Goal: Task Accomplishment & Management: Manage account settings

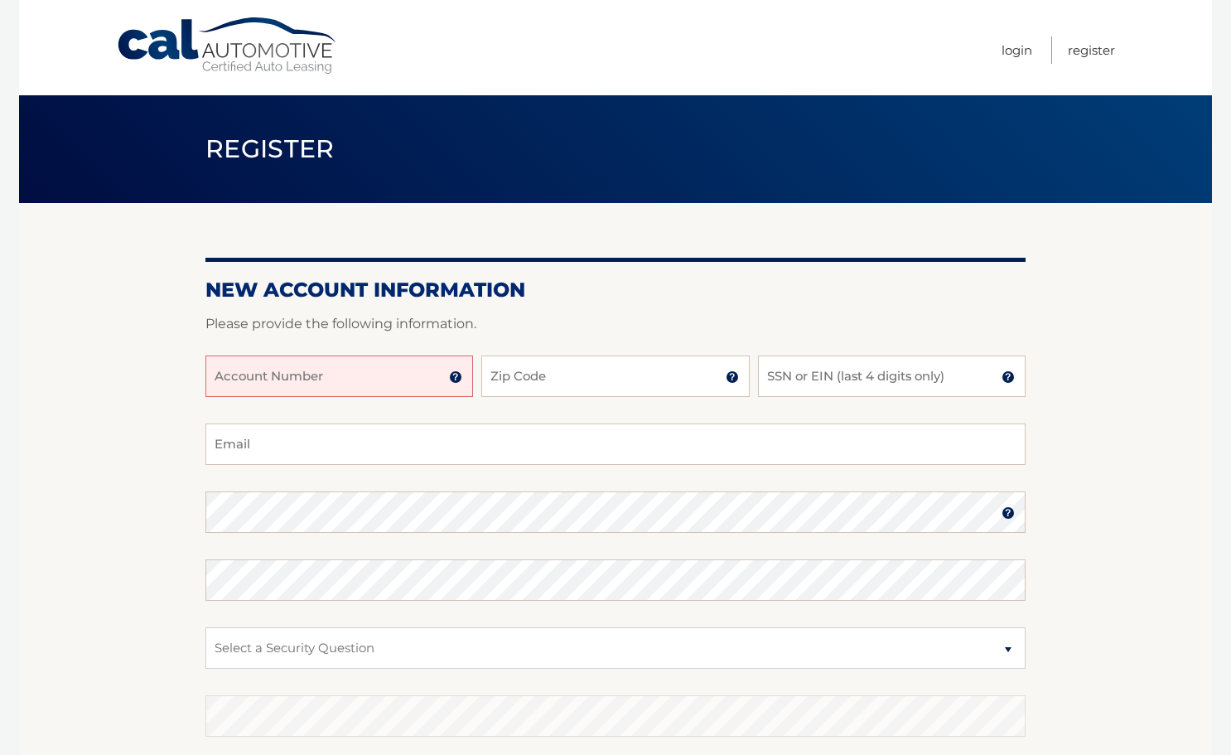
click at [332, 377] on input "Account Number" at bounding box center [339, 375] width 268 height 41
type input "44456019111"
click at [553, 389] on input "Zip Code" at bounding box center [615, 375] width 268 height 41
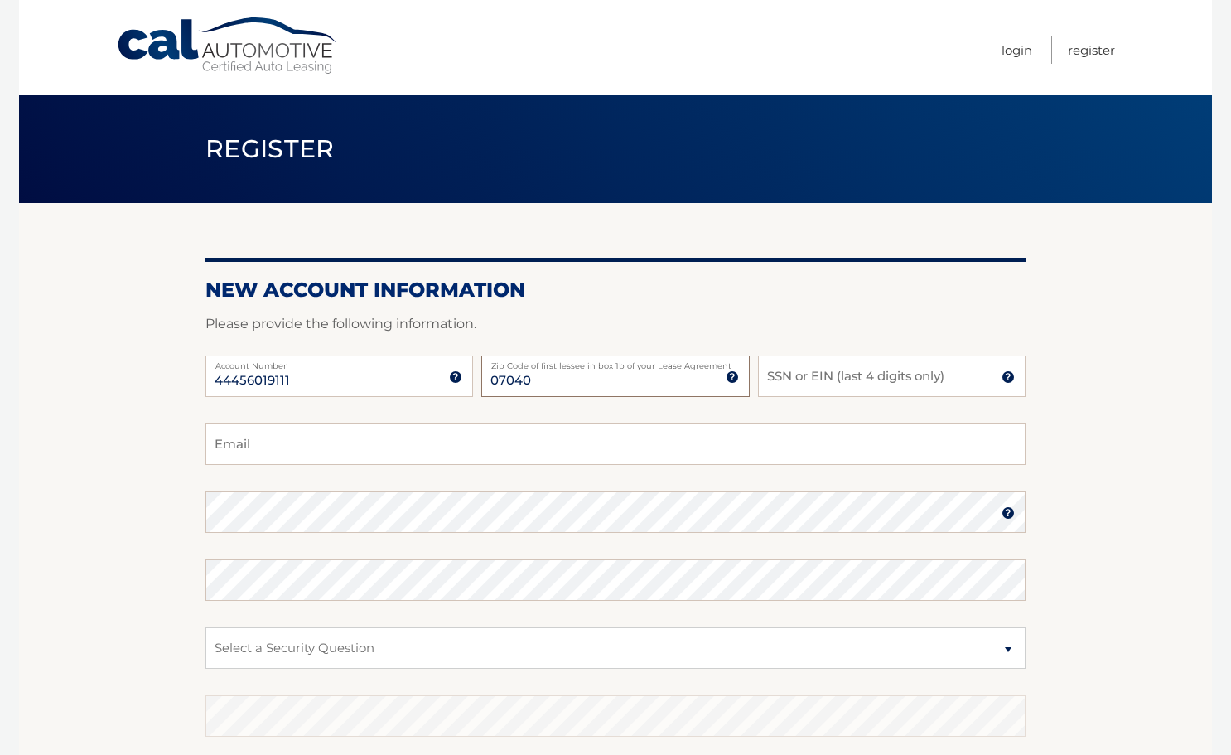
type input "07040"
click at [872, 384] on input "SSN or EIN (last 4 digits only)" at bounding box center [892, 375] width 268 height 41
type input "9880"
click at [760, 445] on input "Email" at bounding box center [615, 443] width 820 height 41
type input "rurosser@yahoo.com"
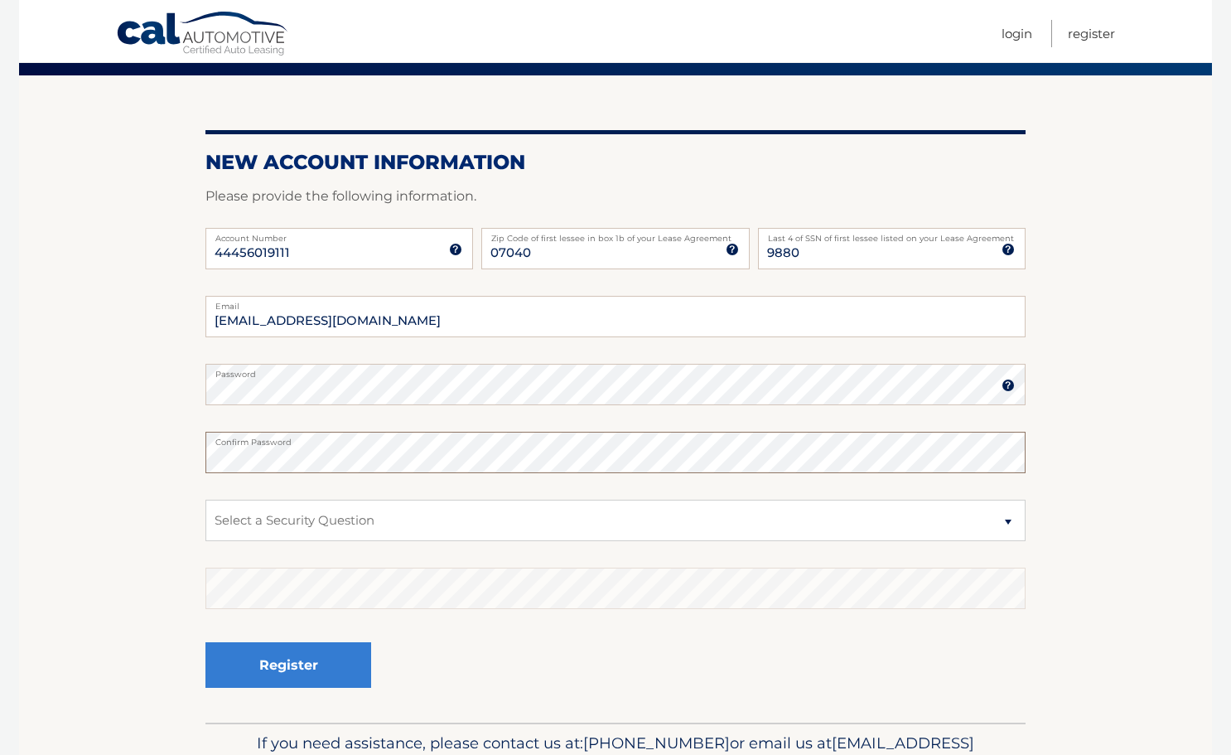
scroll to position [136, 0]
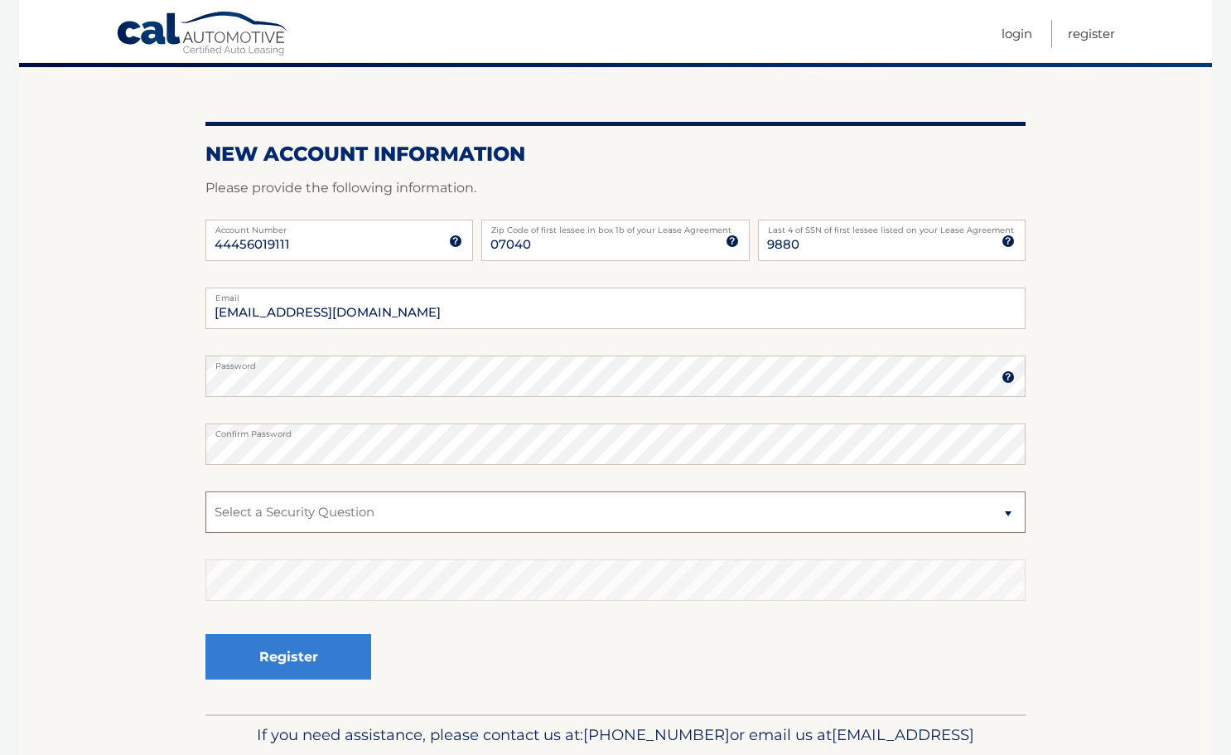
click at [683, 532] on select "Select a Security Question What was the name of your elementary school? What is…" at bounding box center [615, 511] width 820 height 41
select select "1"
click at [205, 491] on select "Select a Security Question What was the name of your elementary school? What is…" at bounding box center [615, 511] width 820 height 41
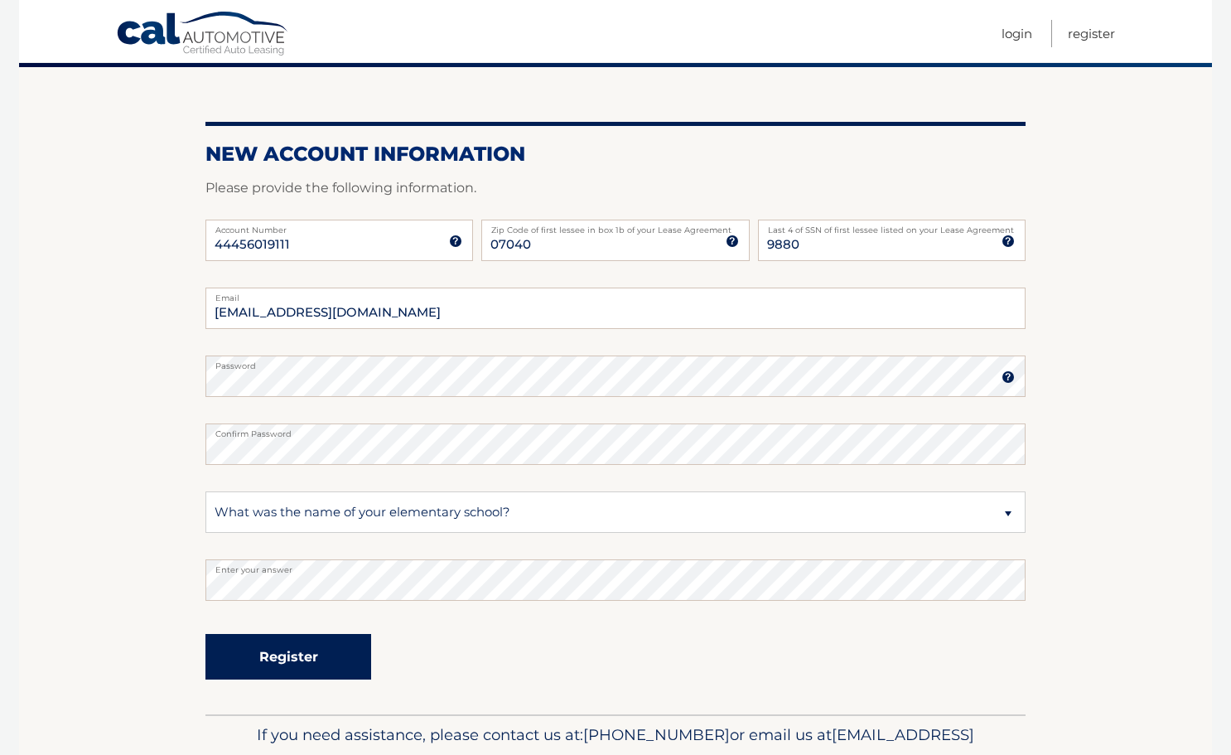
click at [364, 649] on button "Register" at bounding box center [288, 657] width 166 height 46
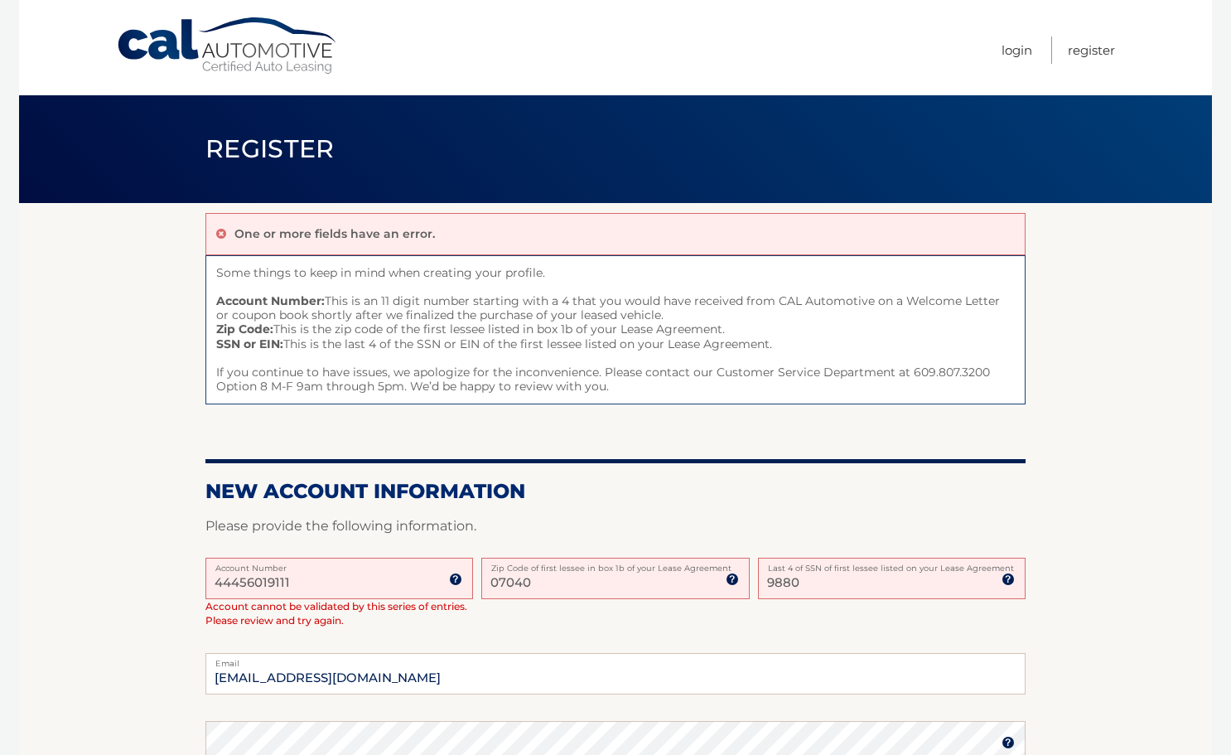
click at [380, 581] on input "44456019111" at bounding box center [339, 578] width 268 height 41
click at [596, 587] on input "07040" at bounding box center [615, 578] width 268 height 41
click at [819, 583] on input "9880" at bounding box center [892, 578] width 268 height 41
type input "9"
click at [852, 578] on input "SSN or EIN (last 4 digits only)" at bounding box center [892, 578] width 268 height 41
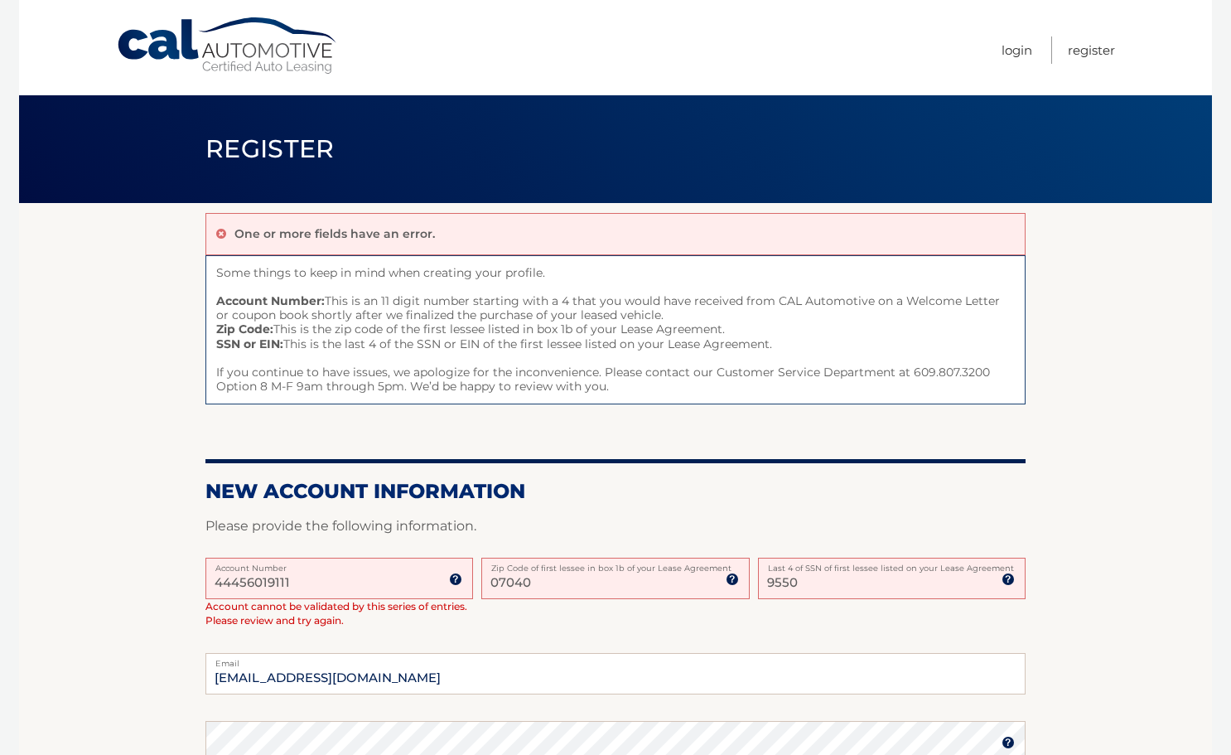
type input "9550"
click at [892, 637] on div "44456019111 Account Number 11 digit account number provided on your coupon book…" at bounding box center [615, 606] width 820 height 96
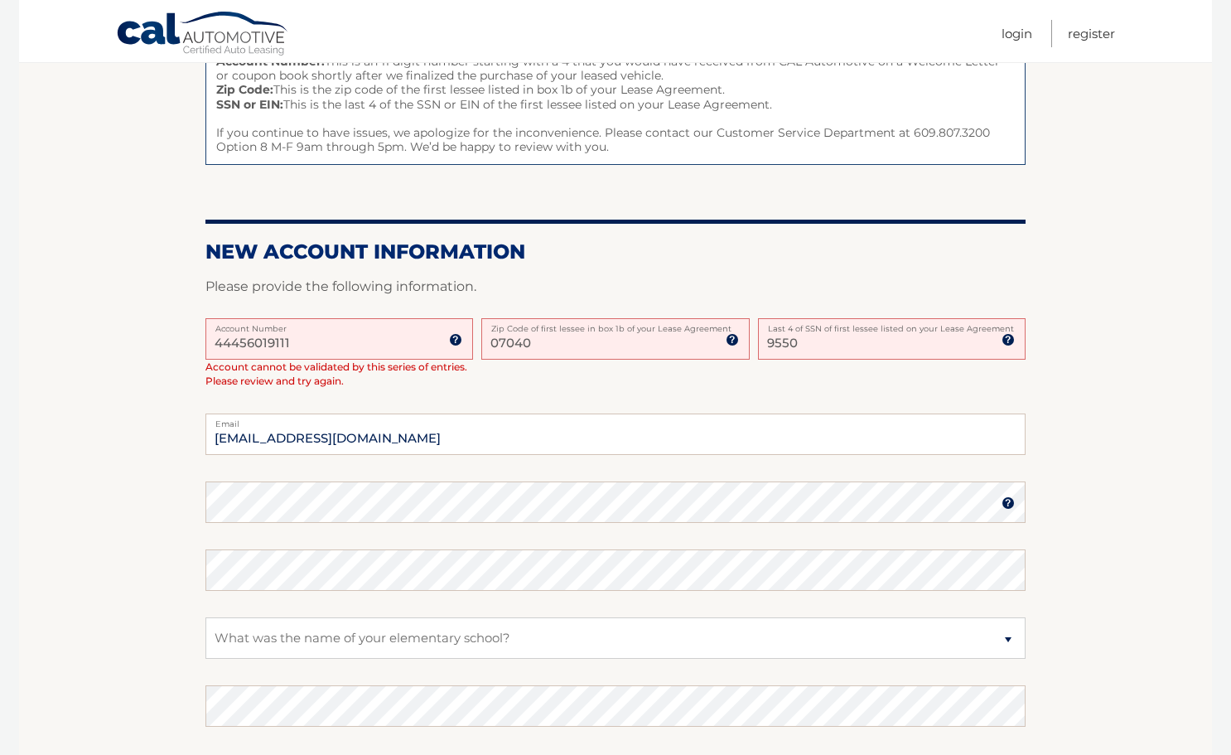
scroll to position [243, 0]
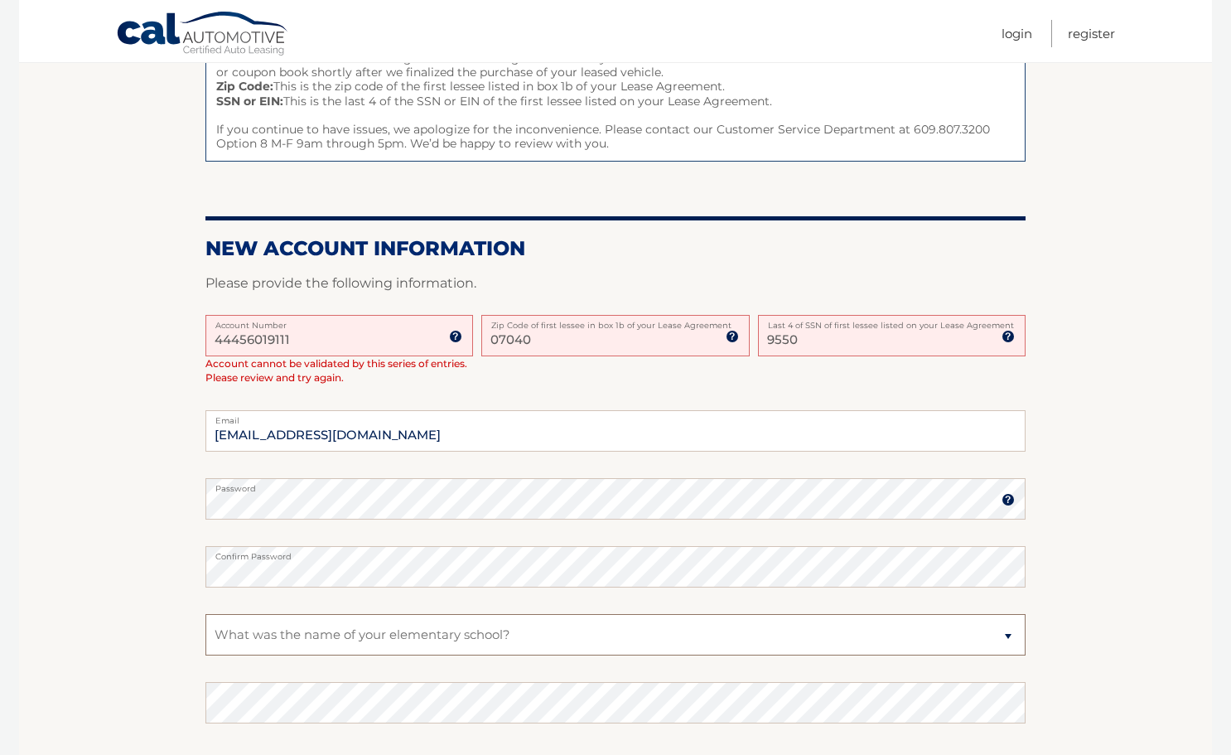
click at [541, 628] on select "Select a Security Question What was the name of your elementary school? What is…" at bounding box center [615, 634] width 820 height 41
click at [205, 614] on select "Select a Security Question What was the name of your elementary school? What is…" at bounding box center [615, 634] width 820 height 41
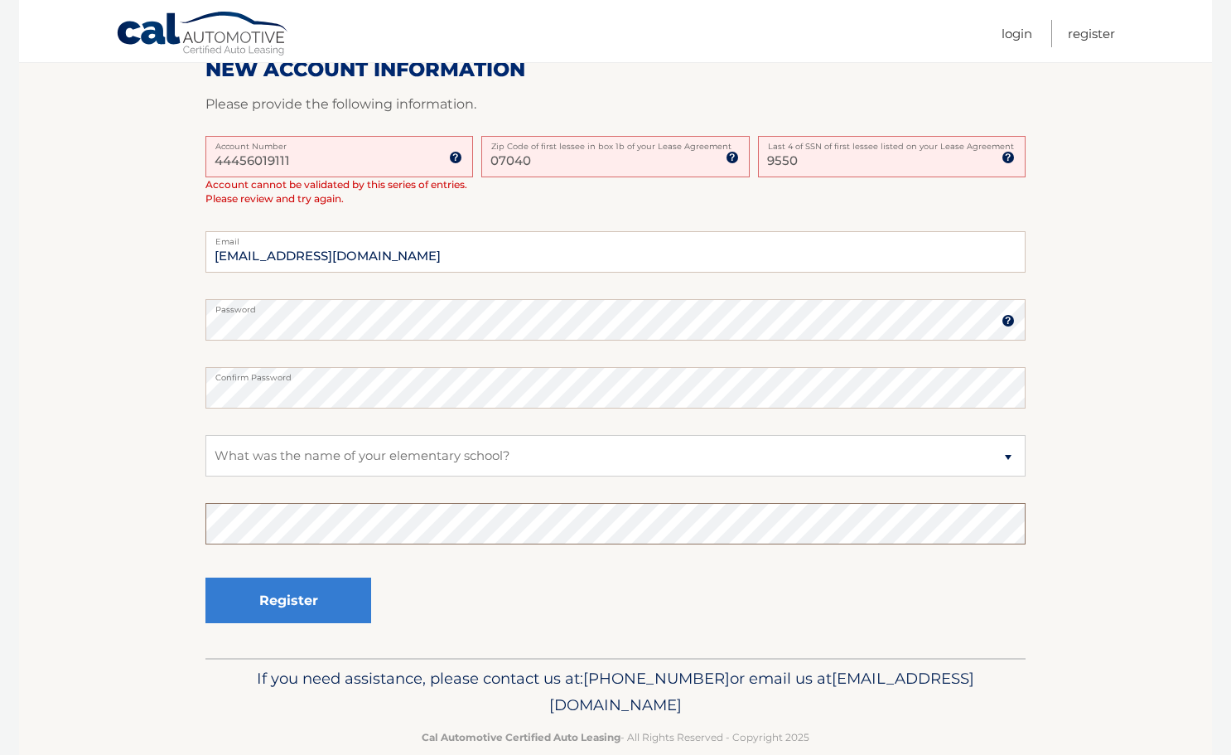
scroll to position [434, 0]
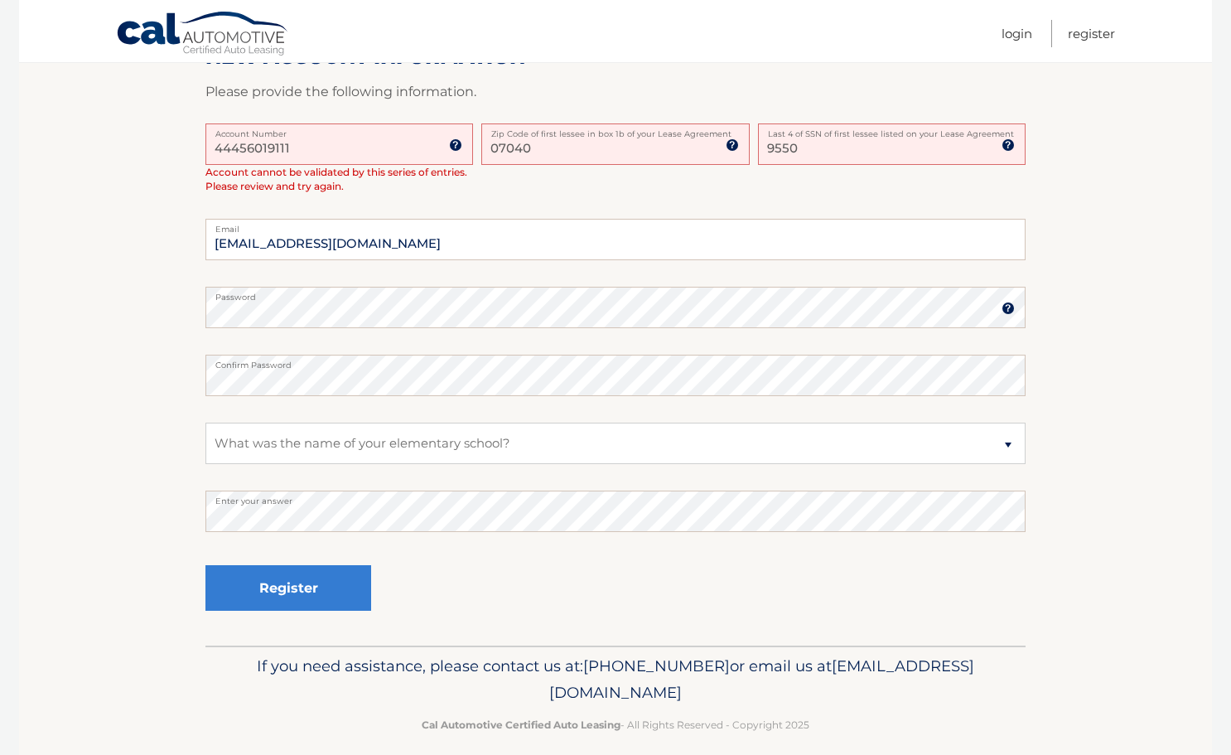
click at [549, 683] on span "[EMAIL_ADDRESS][DOMAIN_NAME]" at bounding box center [761, 679] width 425 height 46
click at [284, 553] on fieldset "rurosser@yahoo.com Email Password Password should be a minimum of 6 characters …" at bounding box center [615, 432] width 820 height 427
click at [294, 587] on button "Register" at bounding box center [288, 588] width 166 height 46
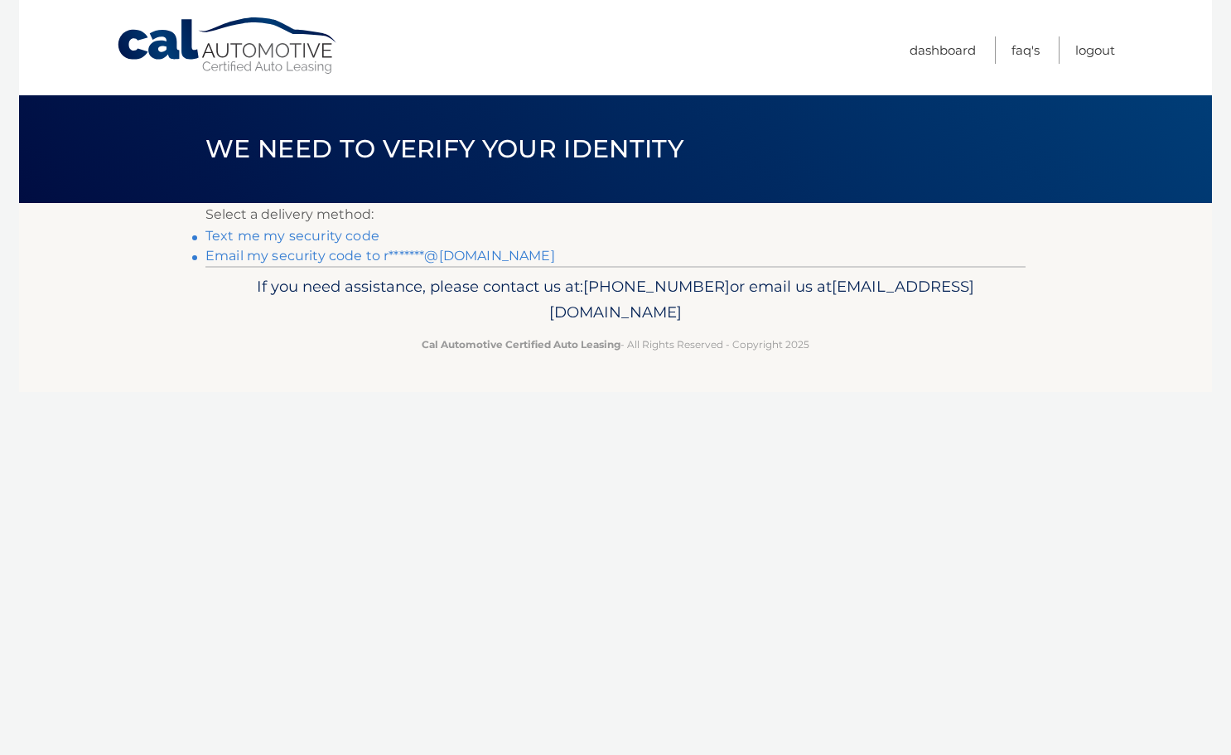
click at [307, 253] on link "Email my security code to r*******@[DOMAIN_NAME]" at bounding box center [380, 256] width 350 height 16
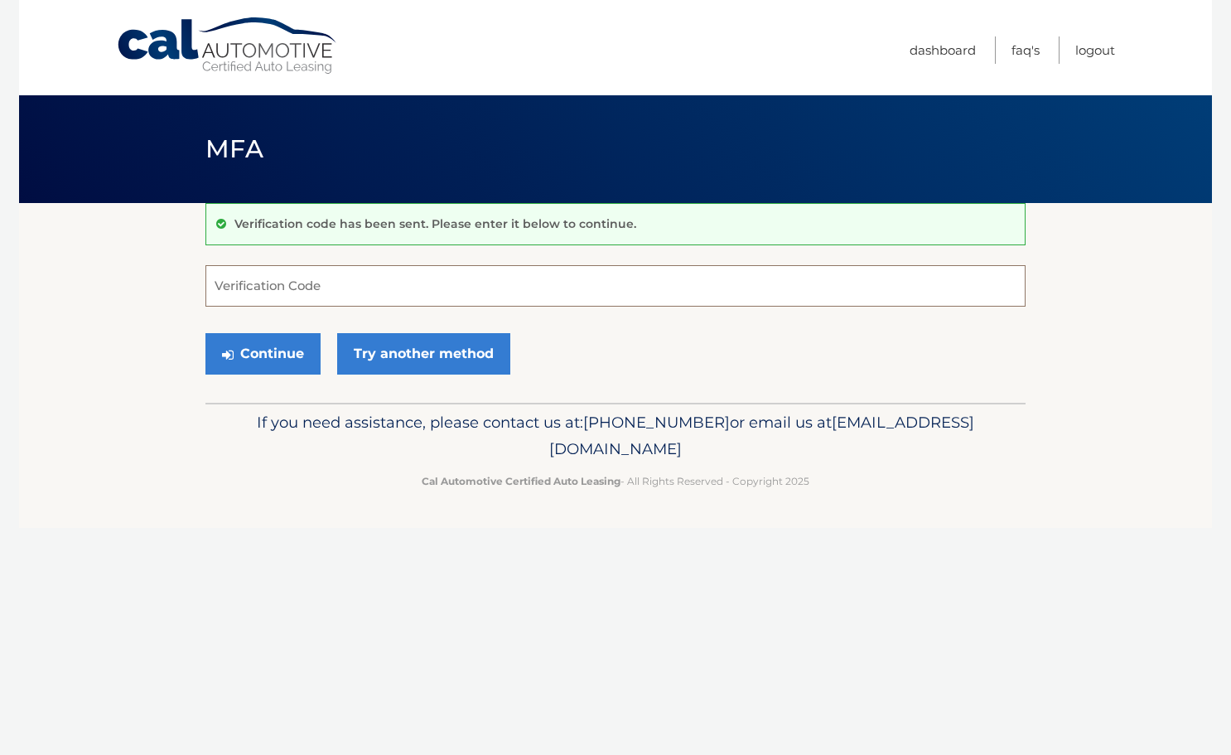
click at [307, 275] on input "Verification Code" at bounding box center [615, 285] width 820 height 41
type input "415107"
click at [298, 354] on button "Continue" at bounding box center [262, 353] width 115 height 41
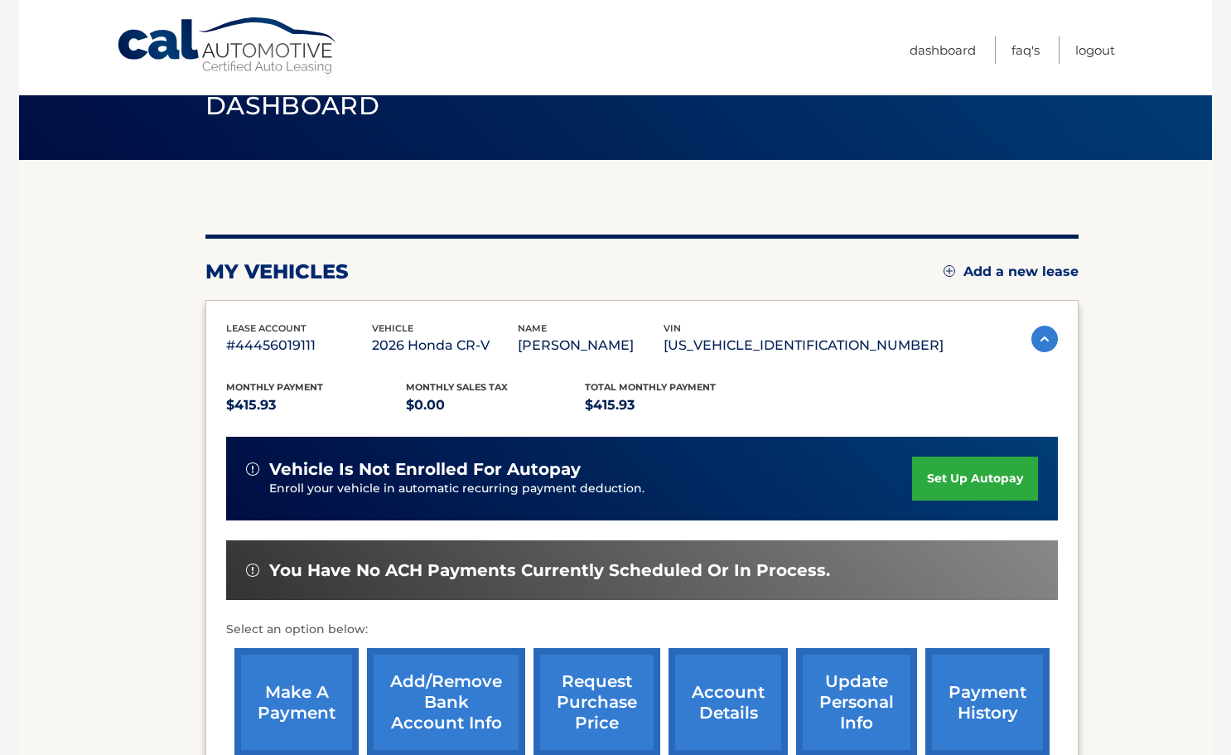
scroll to position [52, 0]
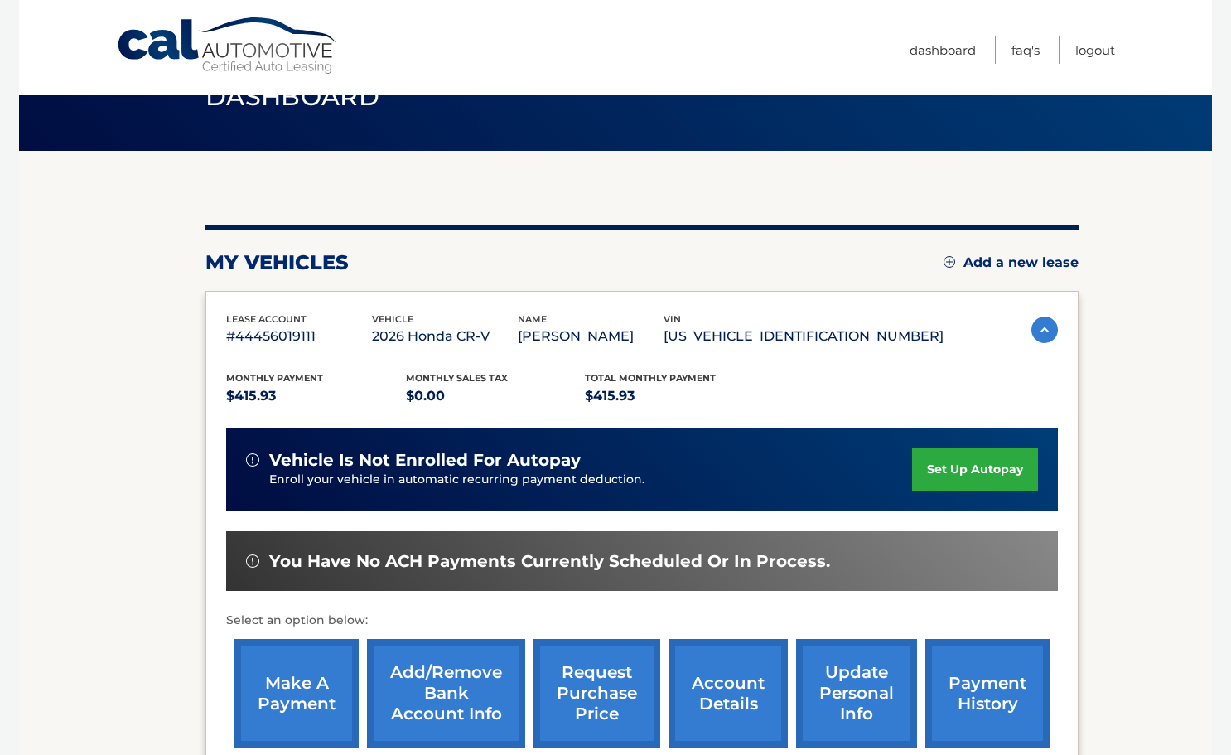
click at [1017, 462] on link "set up autopay" at bounding box center [975, 469] width 126 height 44
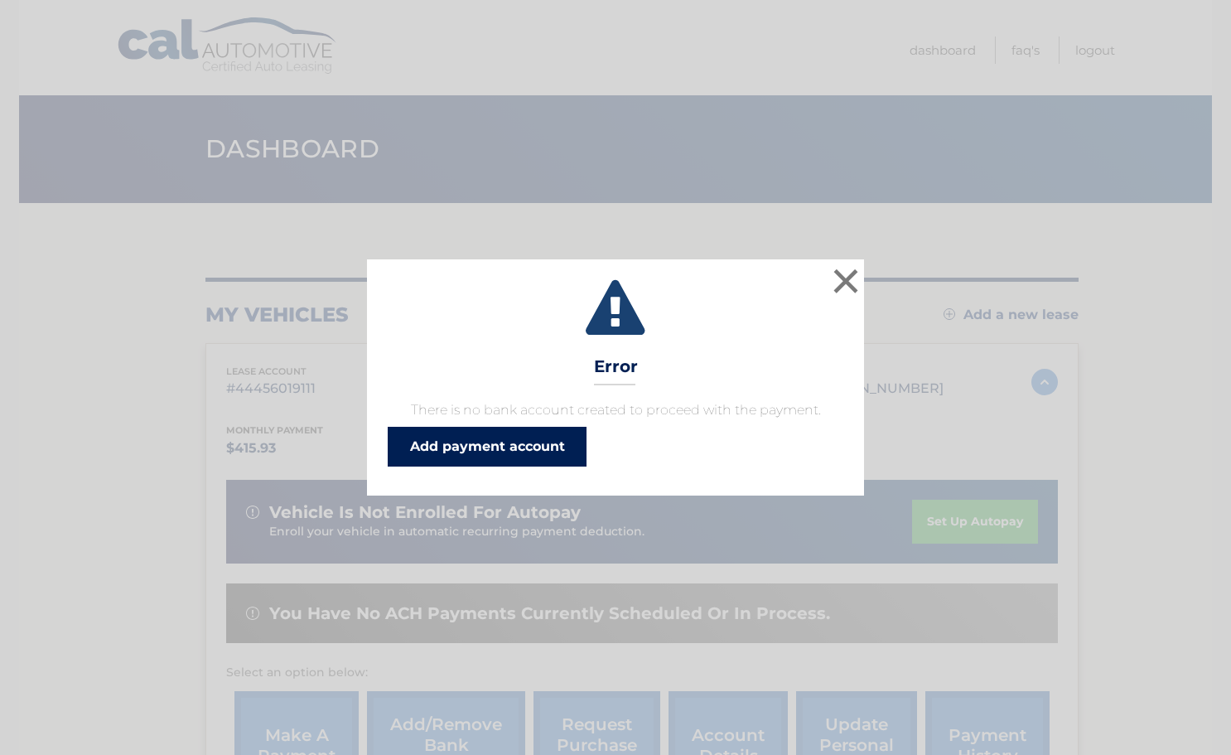
click at [553, 437] on link "Add payment account" at bounding box center [487, 447] width 199 height 40
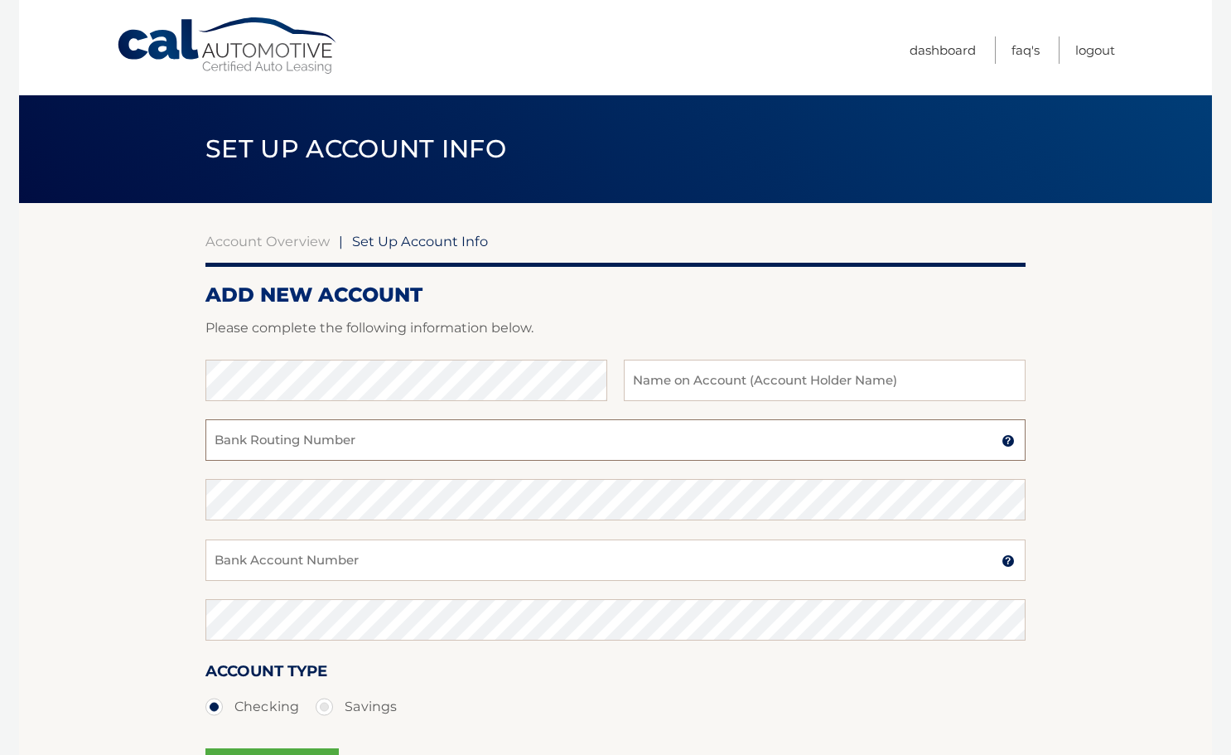
click at [553, 437] on input "Bank Routing Number" at bounding box center [615, 439] width 820 height 41
click at [321, 447] on input "Bank Routing Number" at bounding box center [615, 439] width 820 height 41
paste input "0374475069"
type input "0374475069"
click at [390, 559] on input "Bank Account Number" at bounding box center [615, 559] width 820 height 41
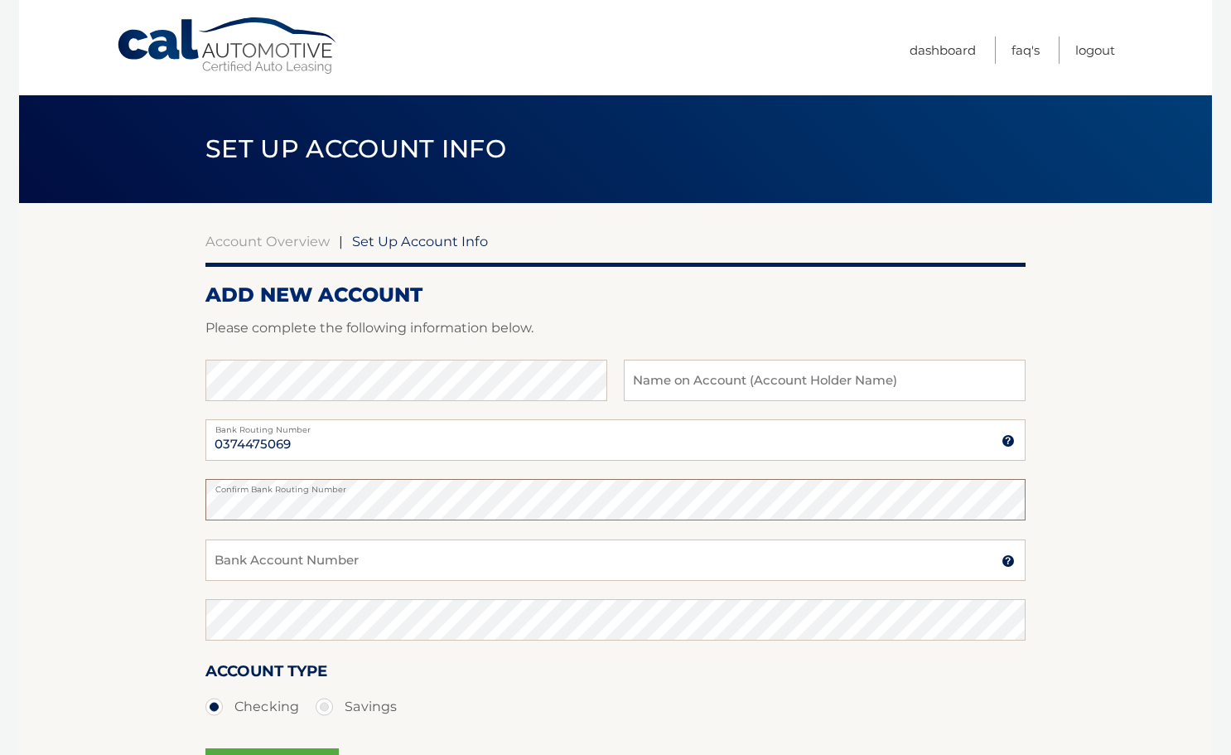
click at [157, 492] on section "Account Overview | Set Up Account Info ADD NEW ACCOUNT Please complete the foll…" at bounding box center [615, 519] width 1193 height 632
drag, startPoint x: 272, startPoint y: 558, endPoint x: 266, endPoint y: 572, distance: 15.2
click at [272, 558] on input "Bank Account Number" at bounding box center [615, 559] width 820 height 41
paste input "0374475069"
type input "0374475069"
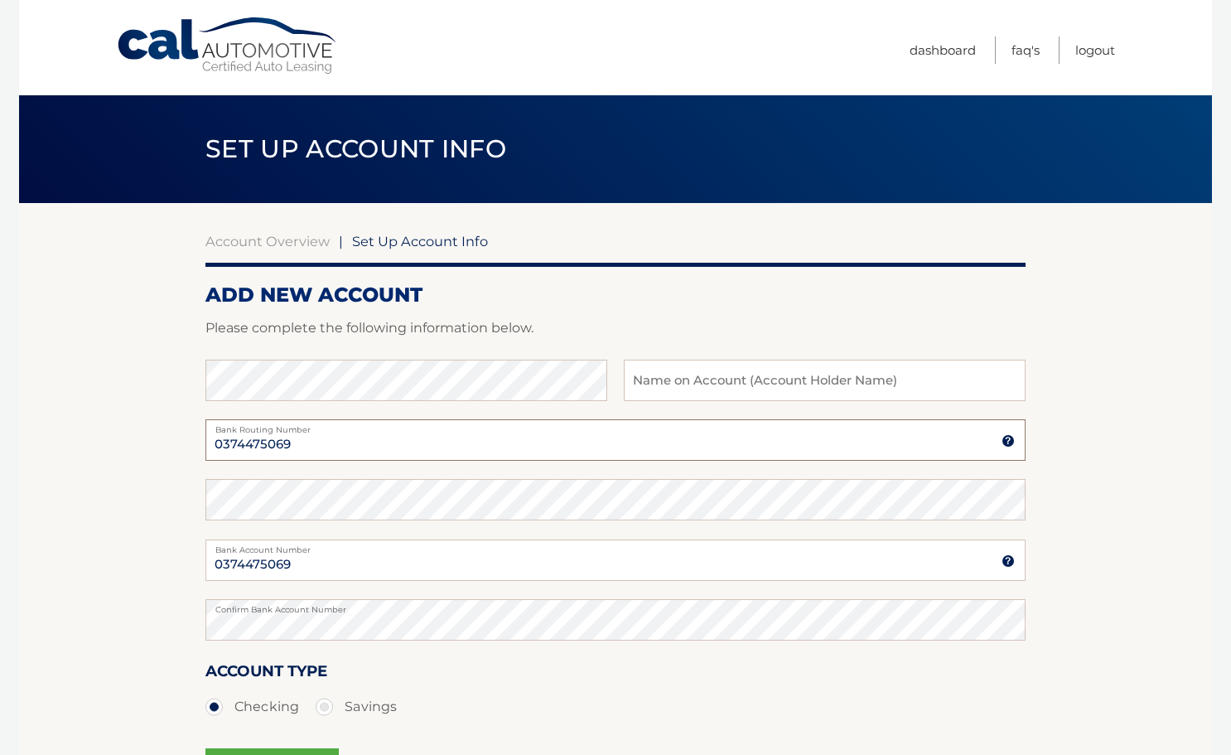
drag, startPoint x: 330, startPoint y: 444, endPoint x: 176, endPoint y: 432, distance: 153.8
click at [177, 430] on section "Account Overview | Set Up Account Info ADD NEW ACCOUNT Please complete the foll…" at bounding box center [615, 519] width 1193 height 632
paste input "036001808"
type input "036001808"
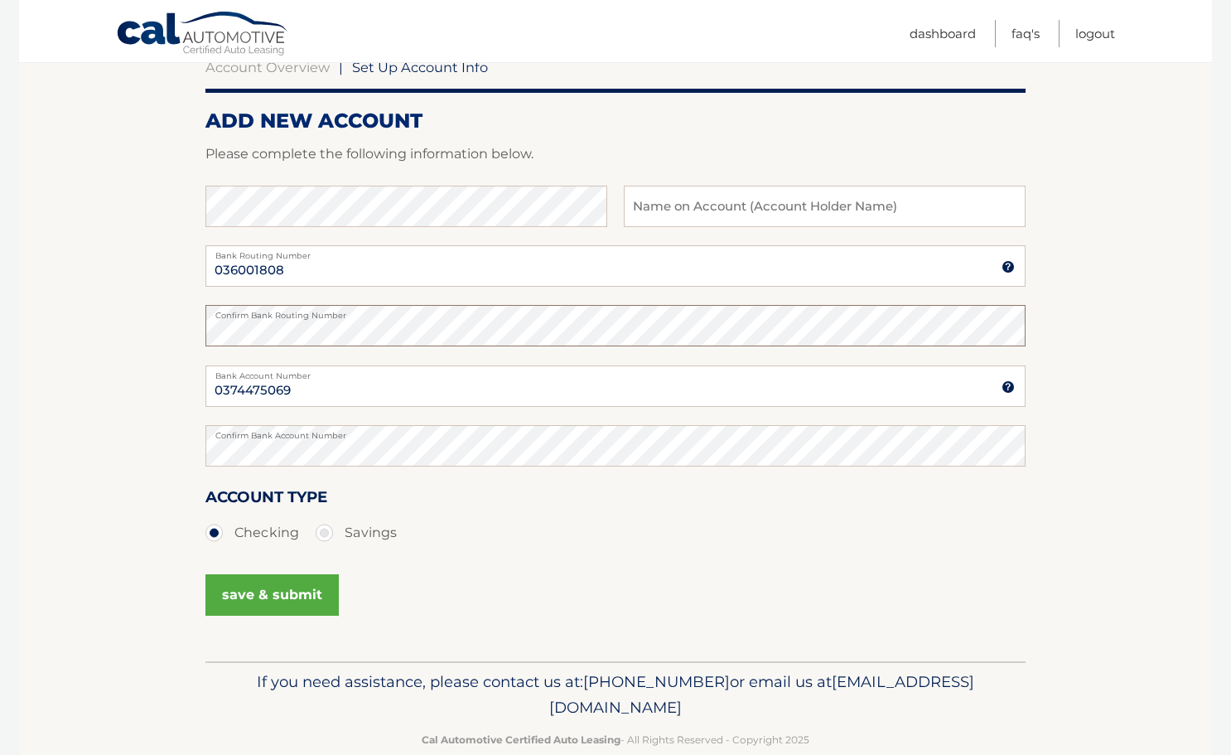
scroll to position [179, 0]
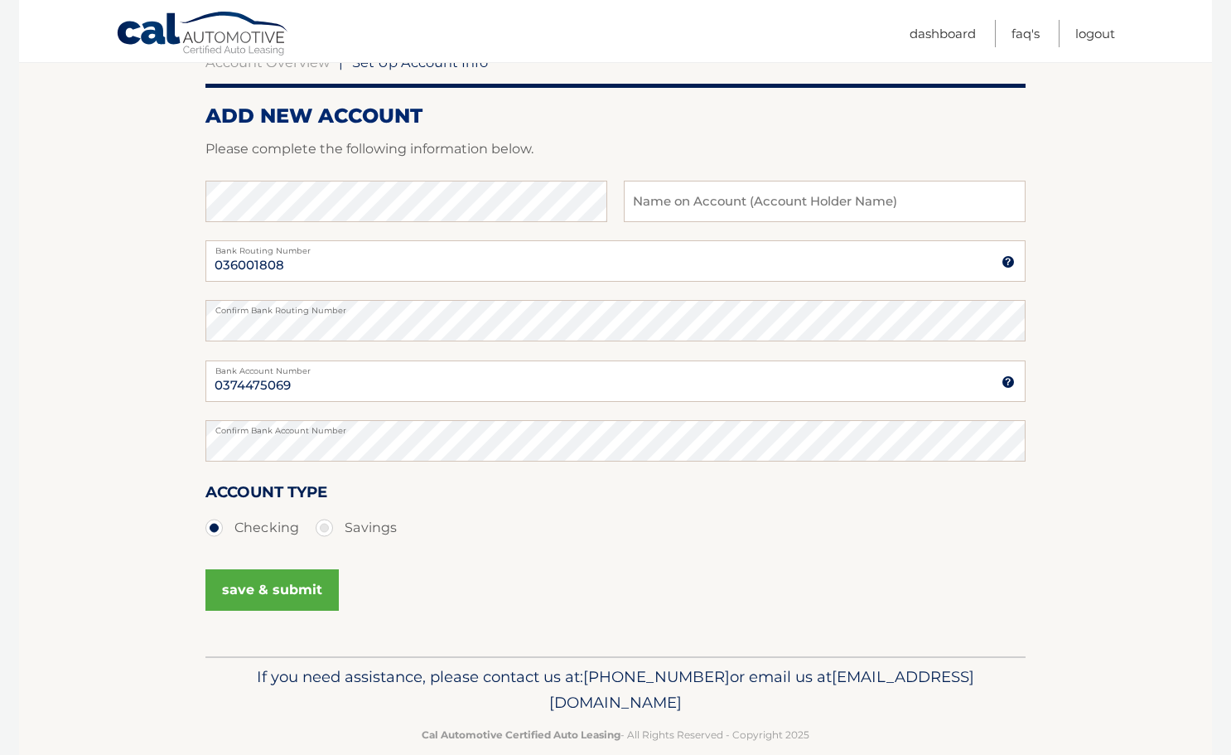
drag, startPoint x: 317, startPoint y: 585, endPoint x: 328, endPoint y: 584, distance: 11.6
click at [317, 585] on button "save & submit" at bounding box center [271, 589] width 133 height 41
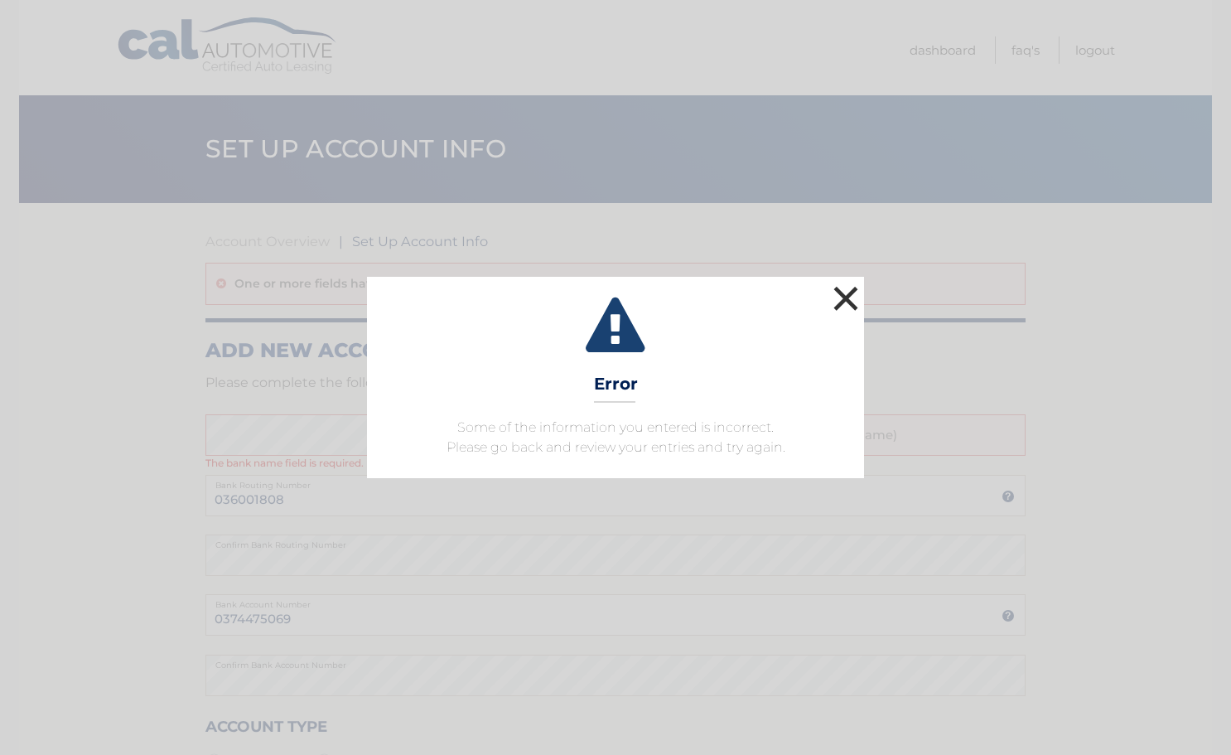
drag, startPoint x: 849, startPoint y: 304, endPoint x: 689, endPoint y: 387, distance: 180.1
click at [848, 304] on button "×" at bounding box center [845, 298] width 33 height 33
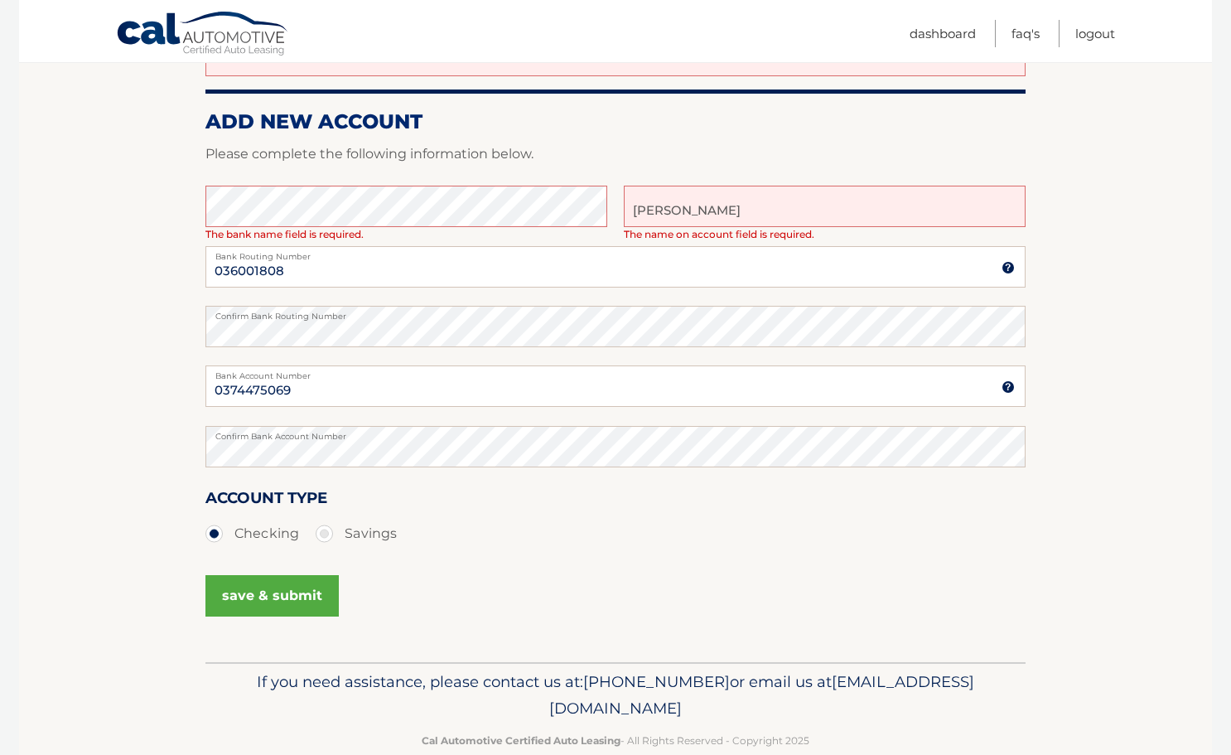
scroll to position [261, 0]
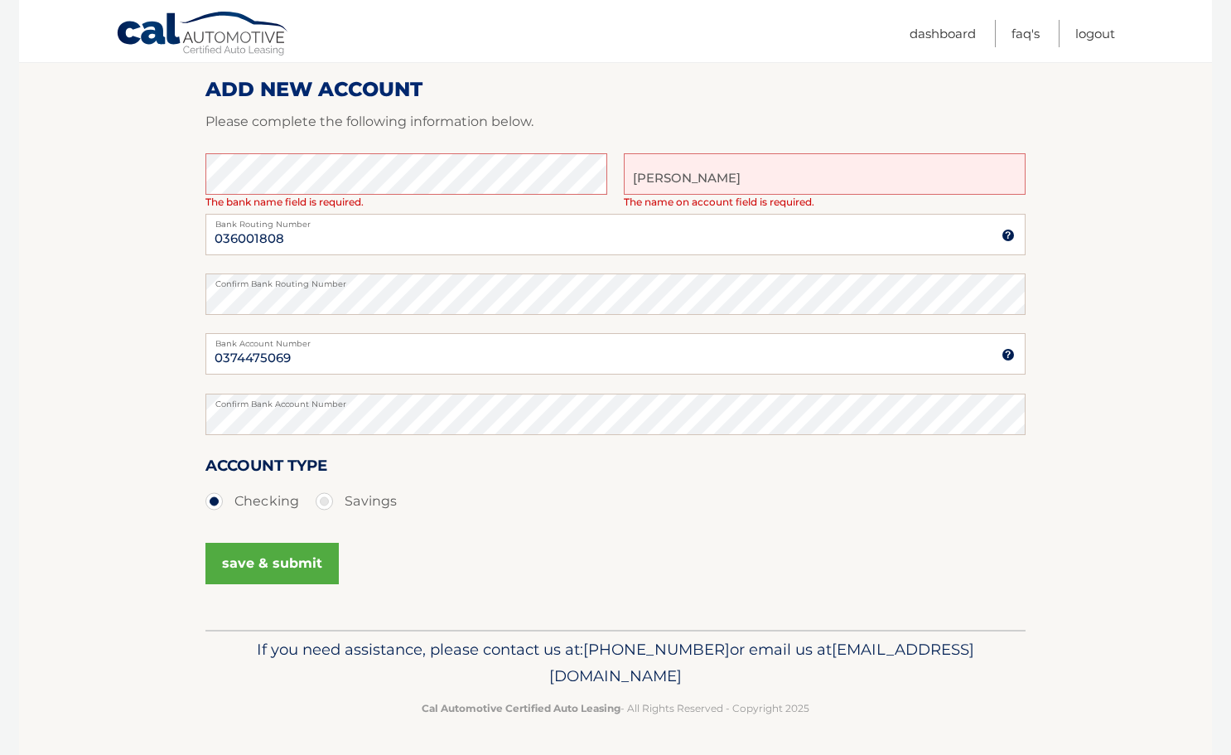
type input "Andy Martino"
click at [330, 552] on button "save & submit" at bounding box center [271, 563] width 133 height 41
click at [283, 546] on button "save & submit" at bounding box center [271, 563] width 133 height 41
drag, startPoint x: 291, startPoint y: 560, endPoint x: 442, endPoint y: 574, distance: 152.3
click at [291, 560] on button "save & submit" at bounding box center [271, 563] width 133 height 41
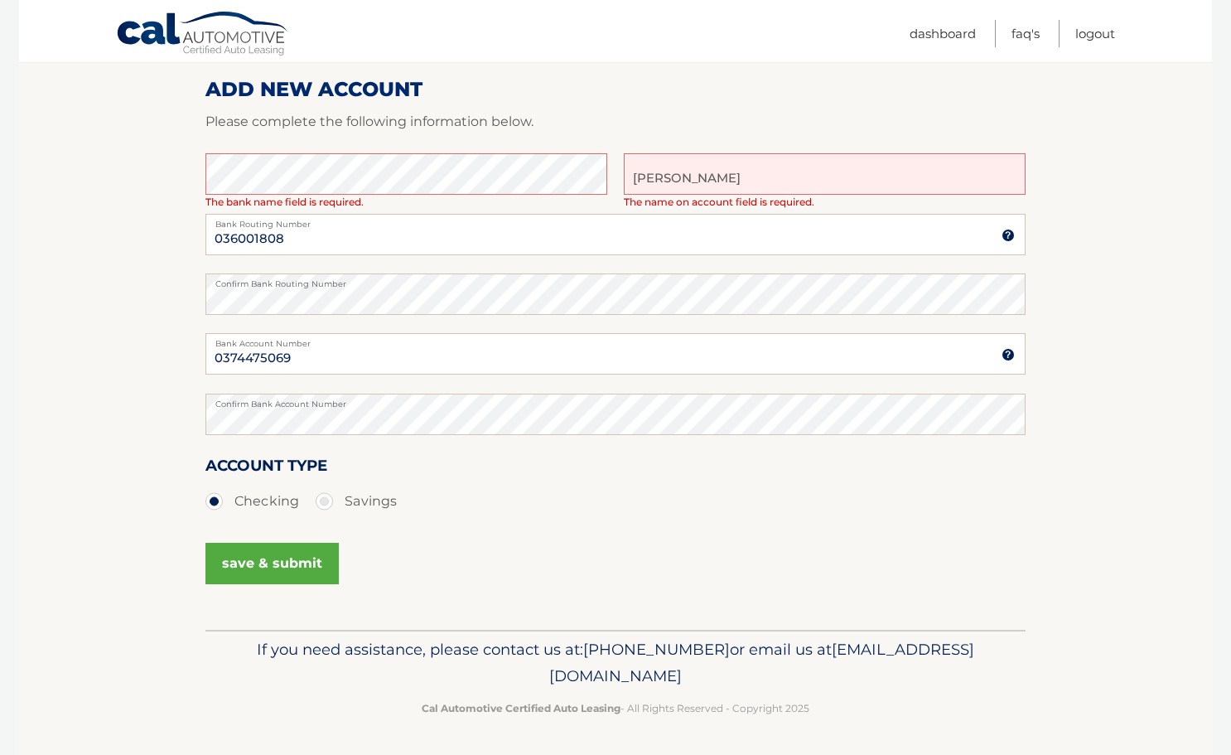
click at [733, 549] on div "save & submit" at bounding box center [615, 573] width 820 height 75
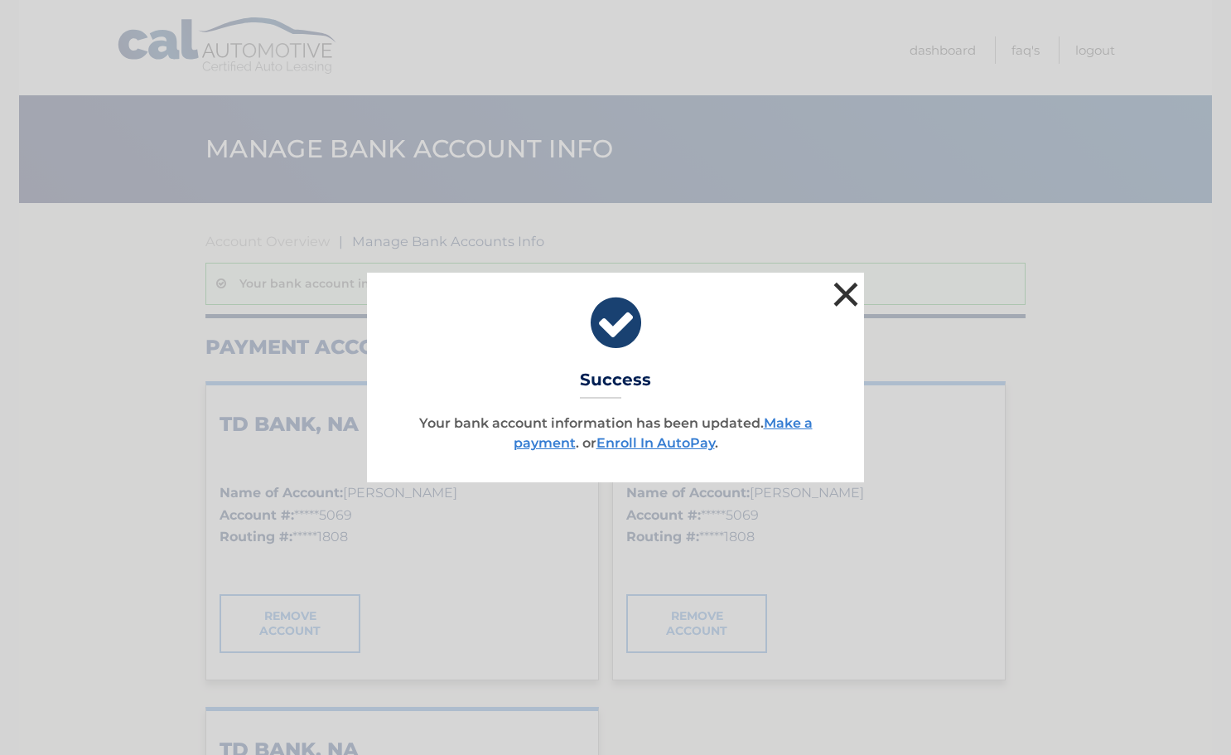
click at [848, 293] on button "×" at bounding box center [845, 294] width 33 height 33
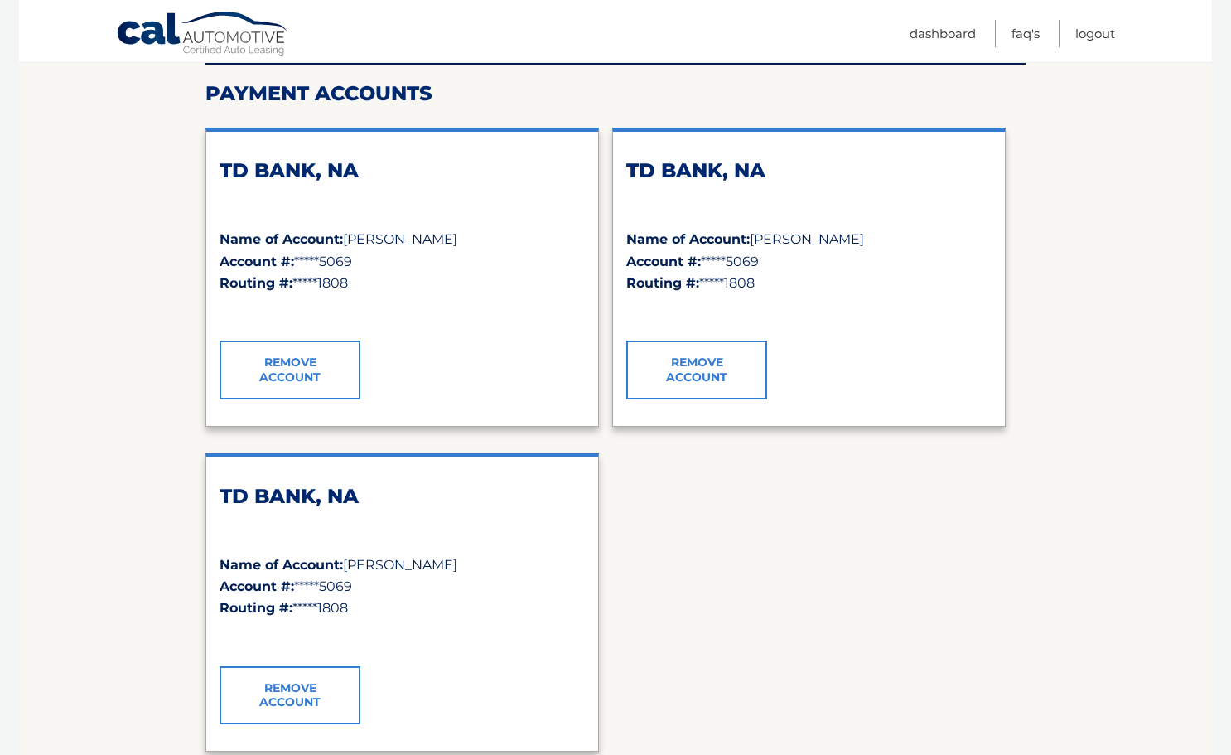
scroll to position [257, 0]
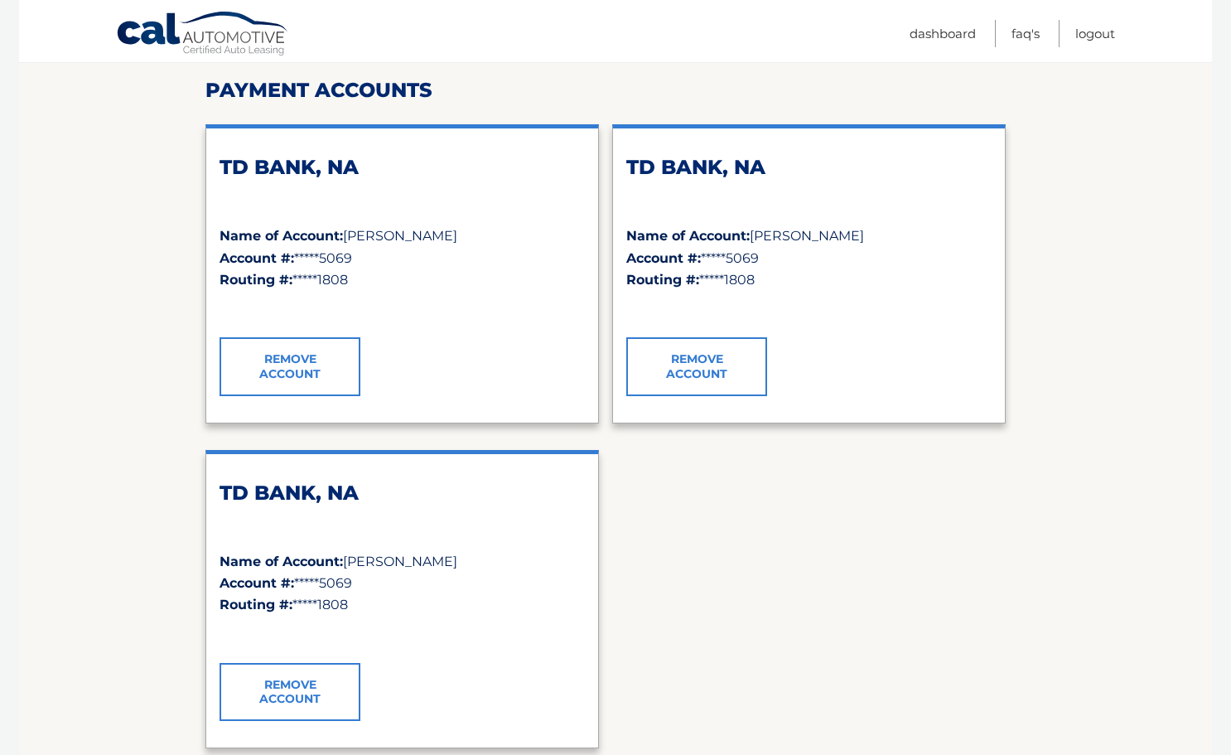
click at [325, 680] on link "Remove Account" at bounding box center [290, 692] width 141 height 58
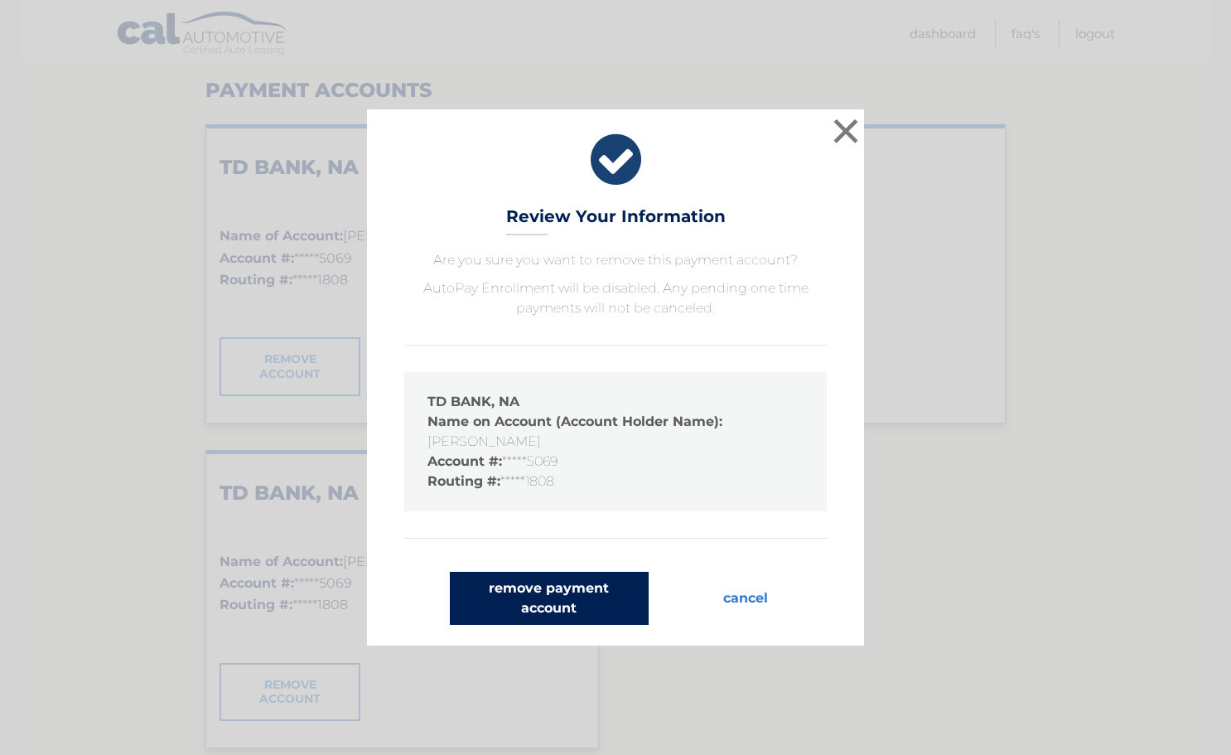
click at [576, 615] on button "remove payment account" at bounding box center [549, 598] width 199 height 53
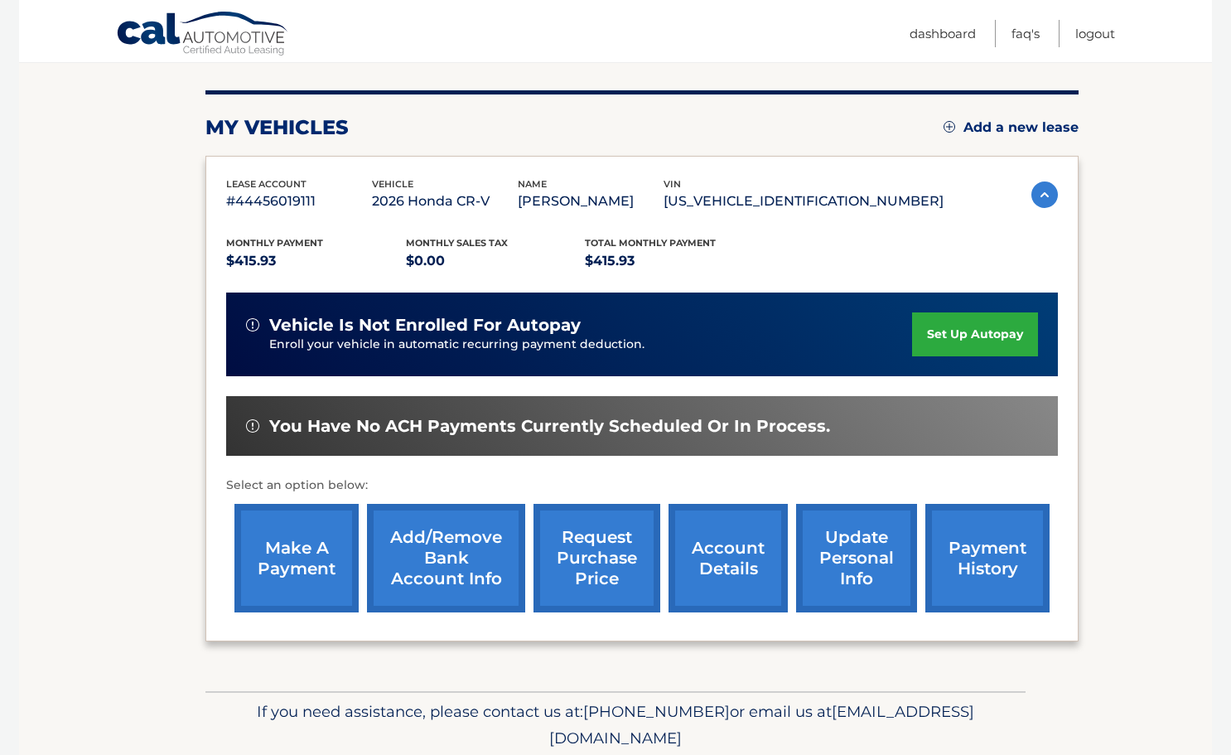
scroll to position [189, 0]
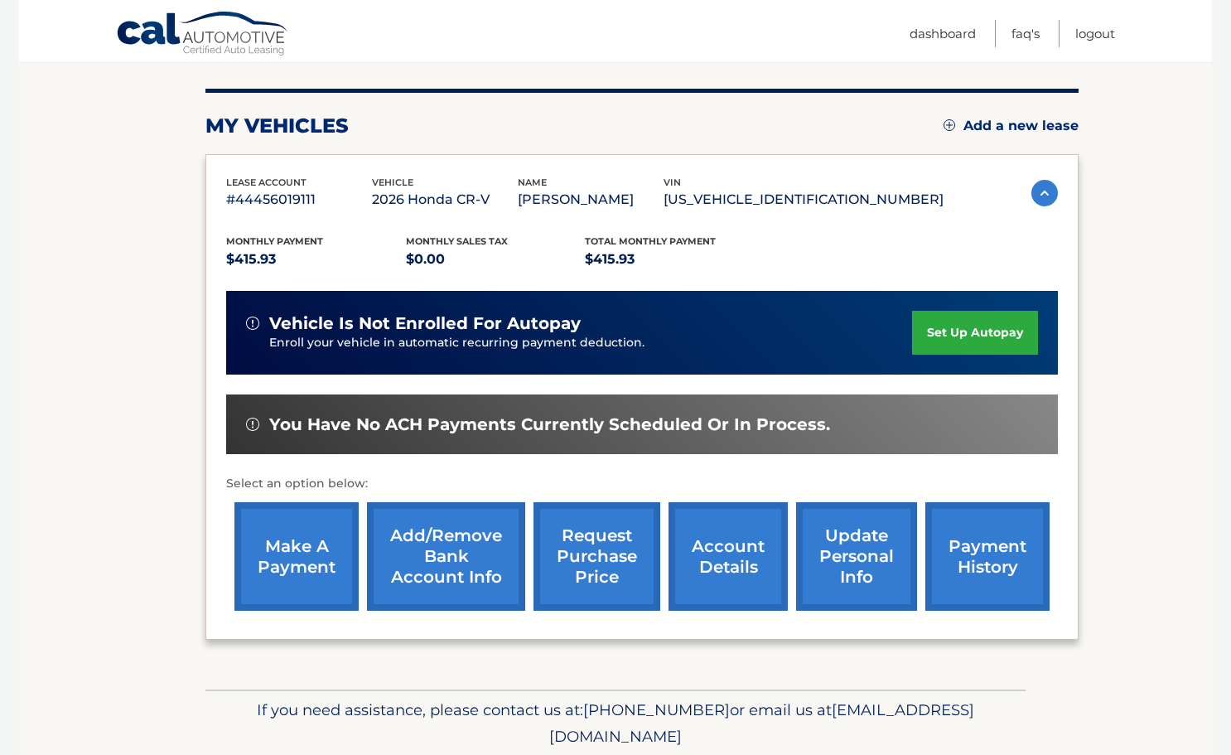
click at [1017, 329] on link "set up autopay" at bounding box center [975, 333] width 126 height 44
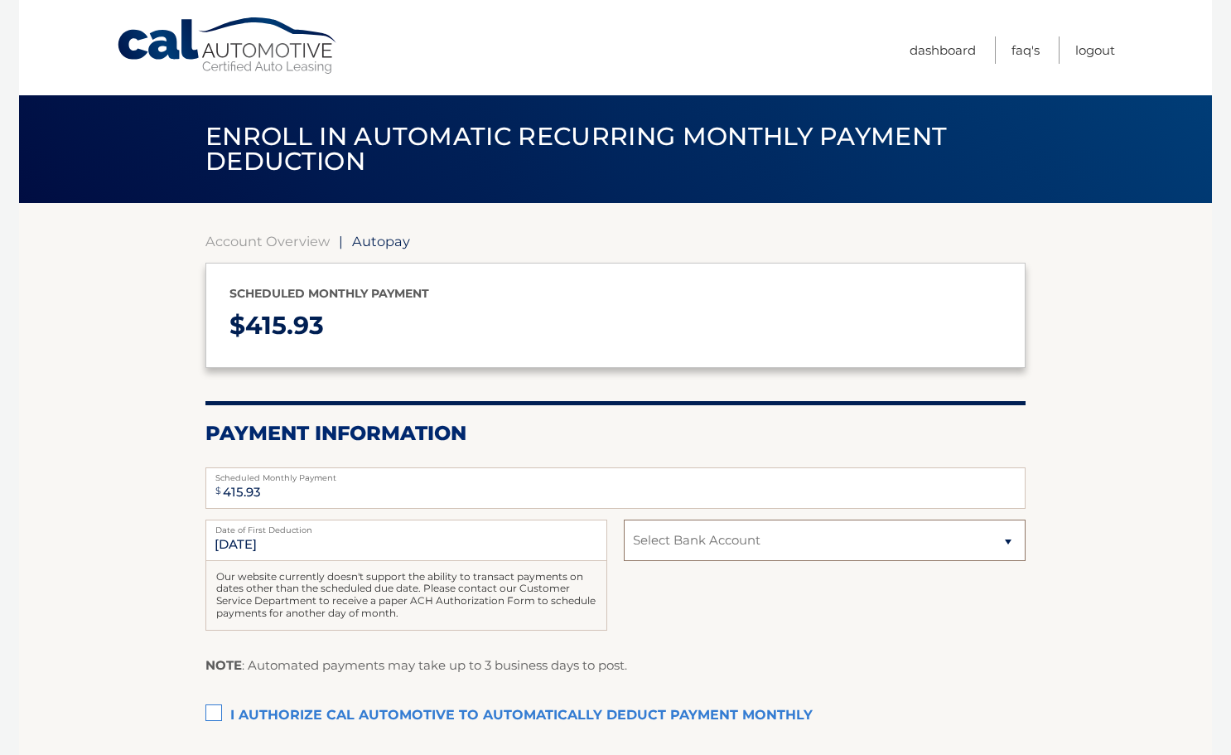
click at [739, 548] on select "Select Bank Account Checking TD BANK, NA *****5069 Checking TD BANK, NA *****50…" at bounding box center [825, 540] width 402 height 41
select select "Y2YwYWJlMGEtNTYyZC00Mjk5LWI2MjItOTY5Nzk2YmUzZWU2"
click at [624, 520] on select "Select Bank Account Checking TD BANK, NA *****5069 Checking TD BANK, NA *****50…" at bounding box center [825, 540] width 402 height 41
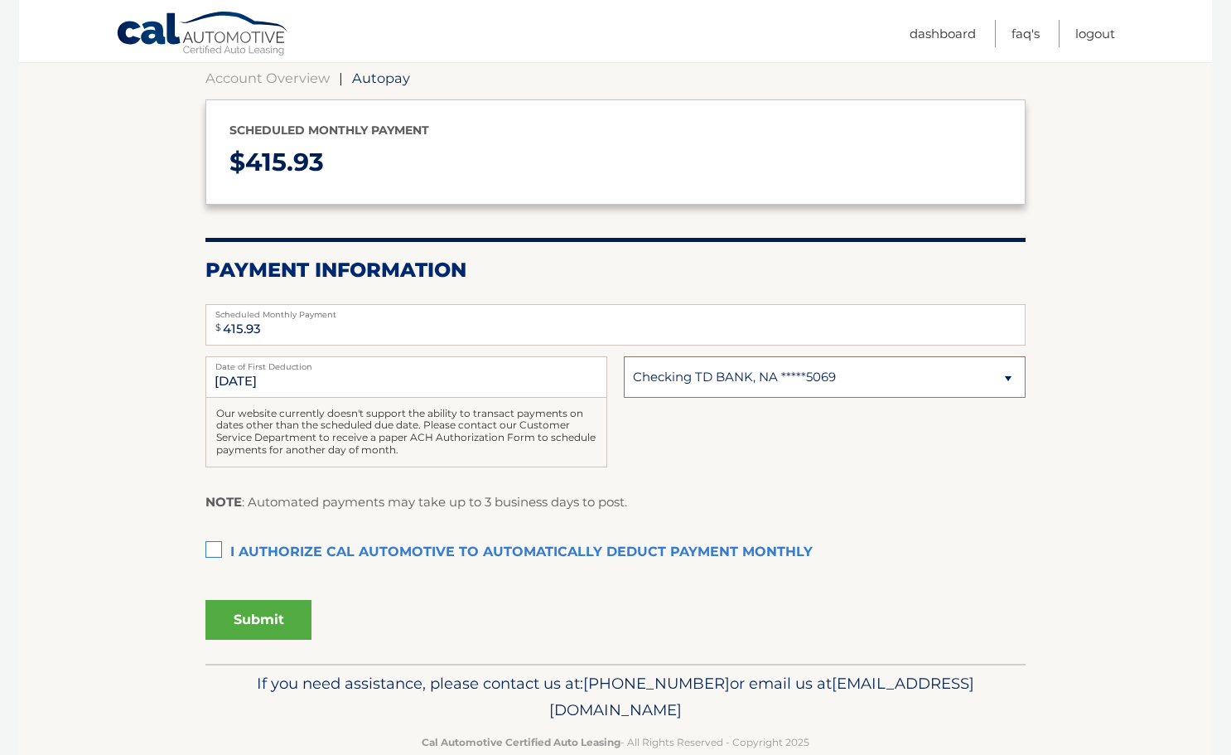
scroll to position [166, 0]
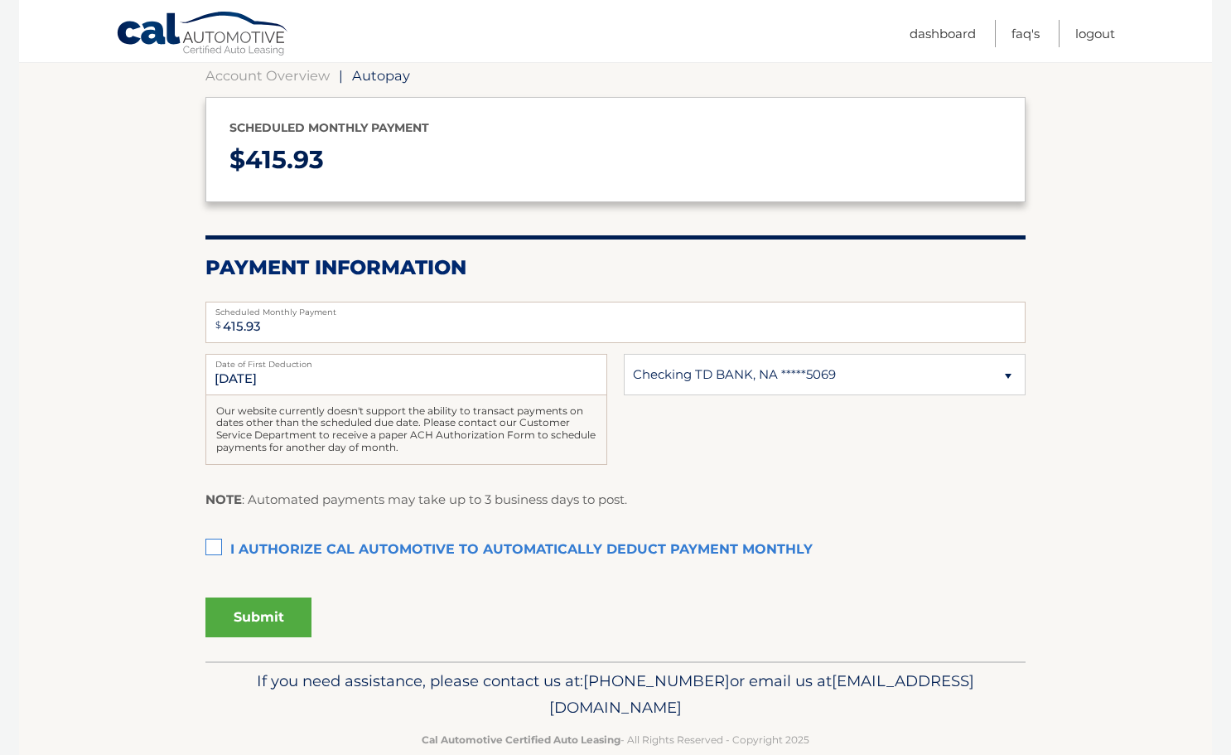
click at [524, 538] on label "I authorize cal automotive to automatically deduct payment monthly This checkbo…" at bounding box center [615, 550] width 820 height 33
click at [0, 0] on input "I authorize cal automotive to automatically deduct payment monthly This checkbo…" at bounding box center [0, 0] width 0 height 0
click at [288, 625] on button "Submit" at bounding box center [258, 617] width 106 height 40
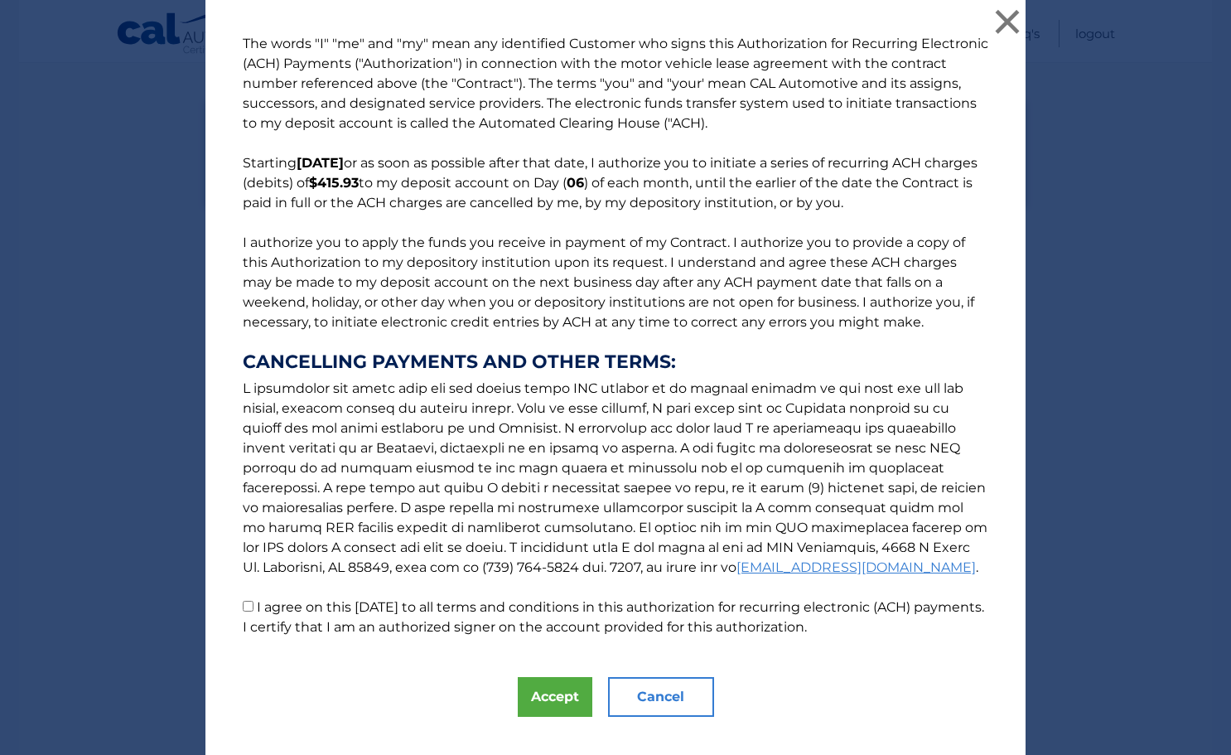
click at [664, 690] on button "Cancel" at bounding box center [661, 697] width 106 height 40
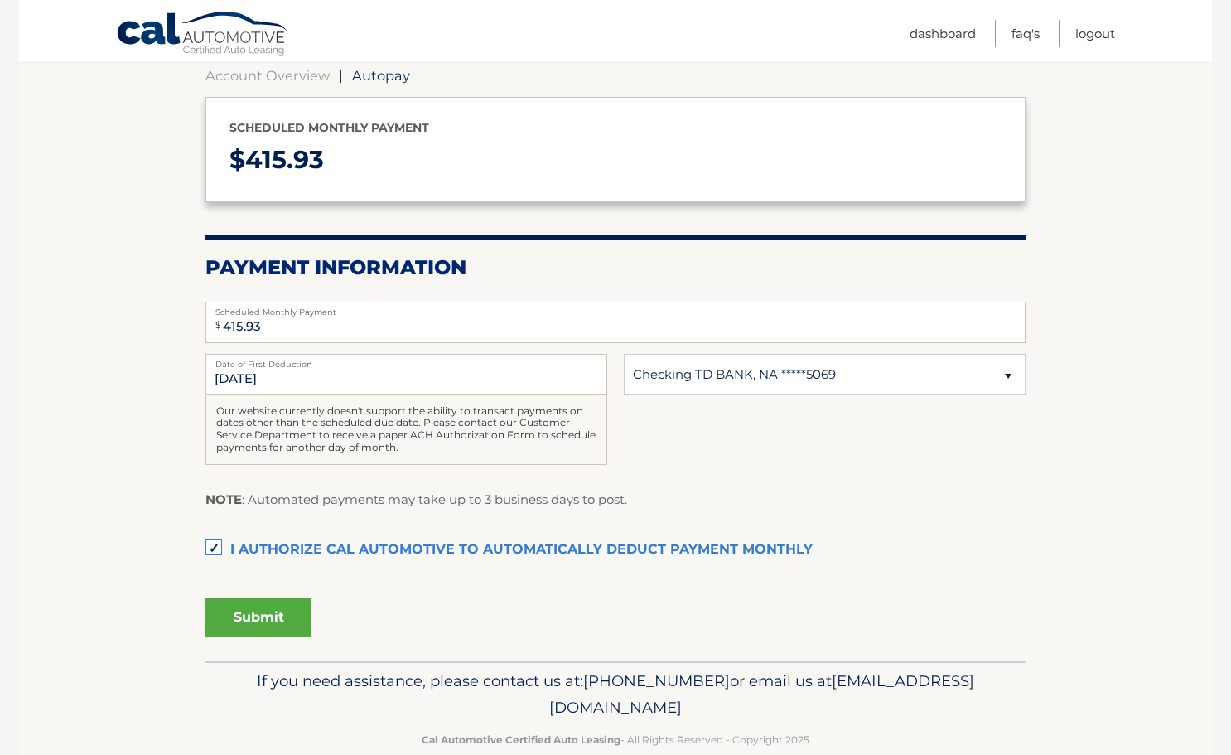
click at [283, 626] on button "Submit" at bounding box center [258, 617] width 106 height 40
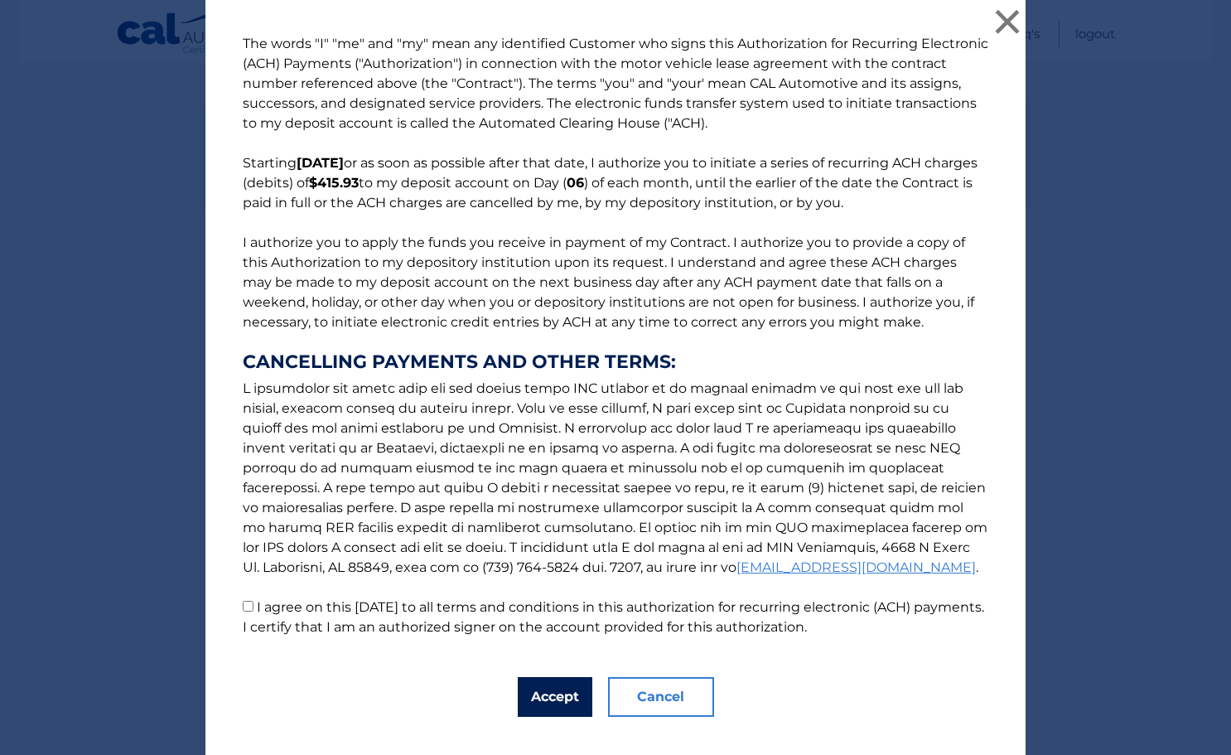
click at [562, 679] on button "Accept" at bounding box center [555, 697] width 75 height 40
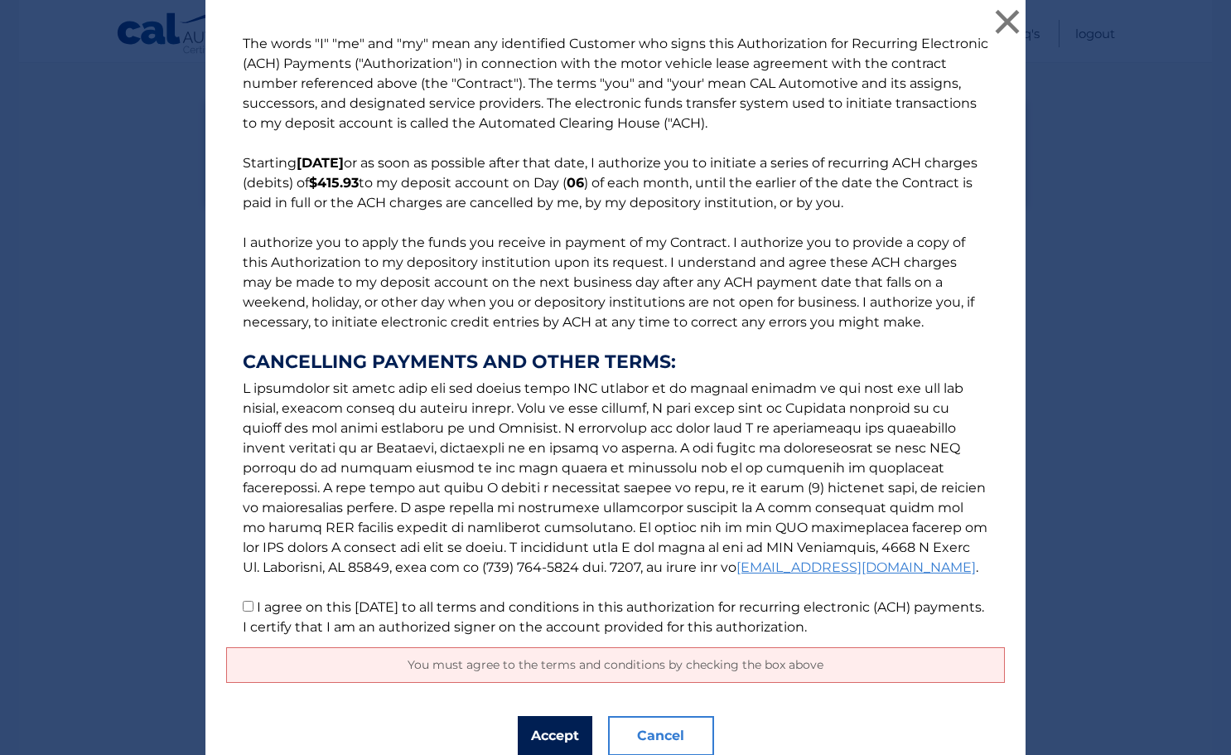
scroll to position [67, 0]
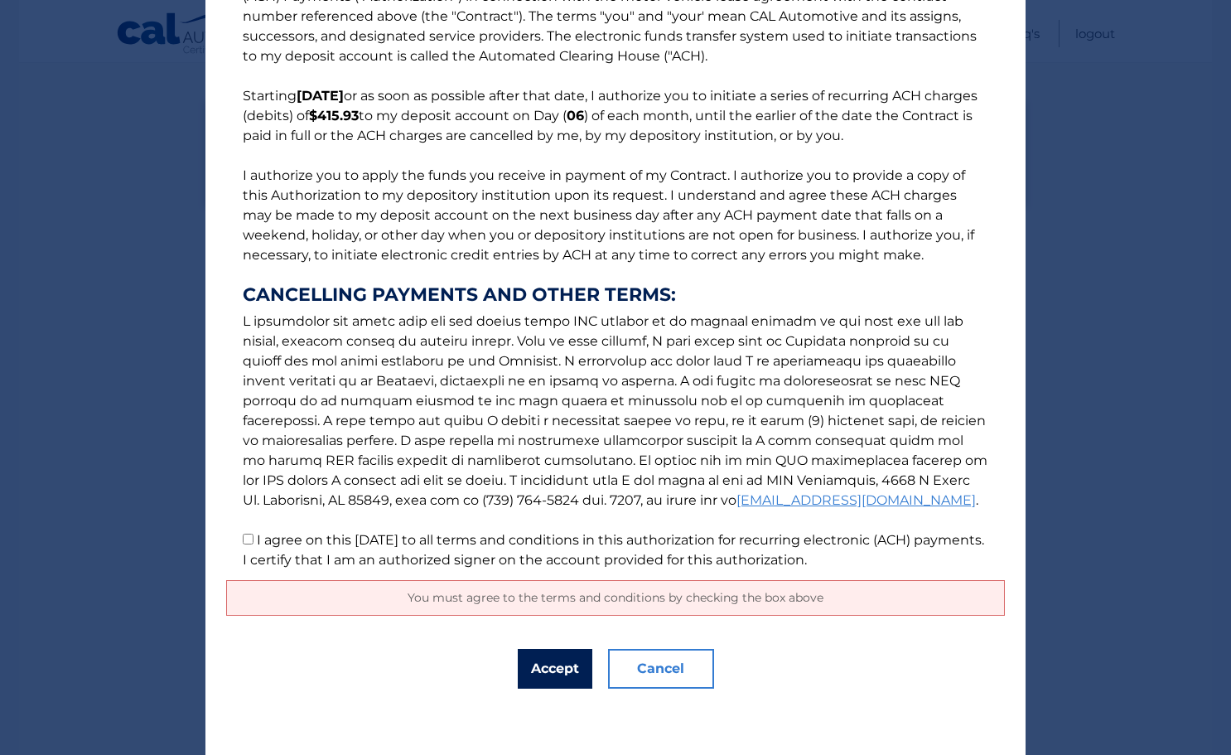
click at [559, 676] on button "Accept" at bounding box center [555, 669] width 75 height 40
click at [361, 548] on label "I agree on this 10/08/2025 to all terms and conditions in this authorization fo…" at bounding box center [614, 550] width 742 height 36
click at [254, 544] on input "I agree on this 10/08/2025 to all terms and conditions in this authorization fo…" at bounding box center [248, 539] width 11 height 11
checkbox input "true"
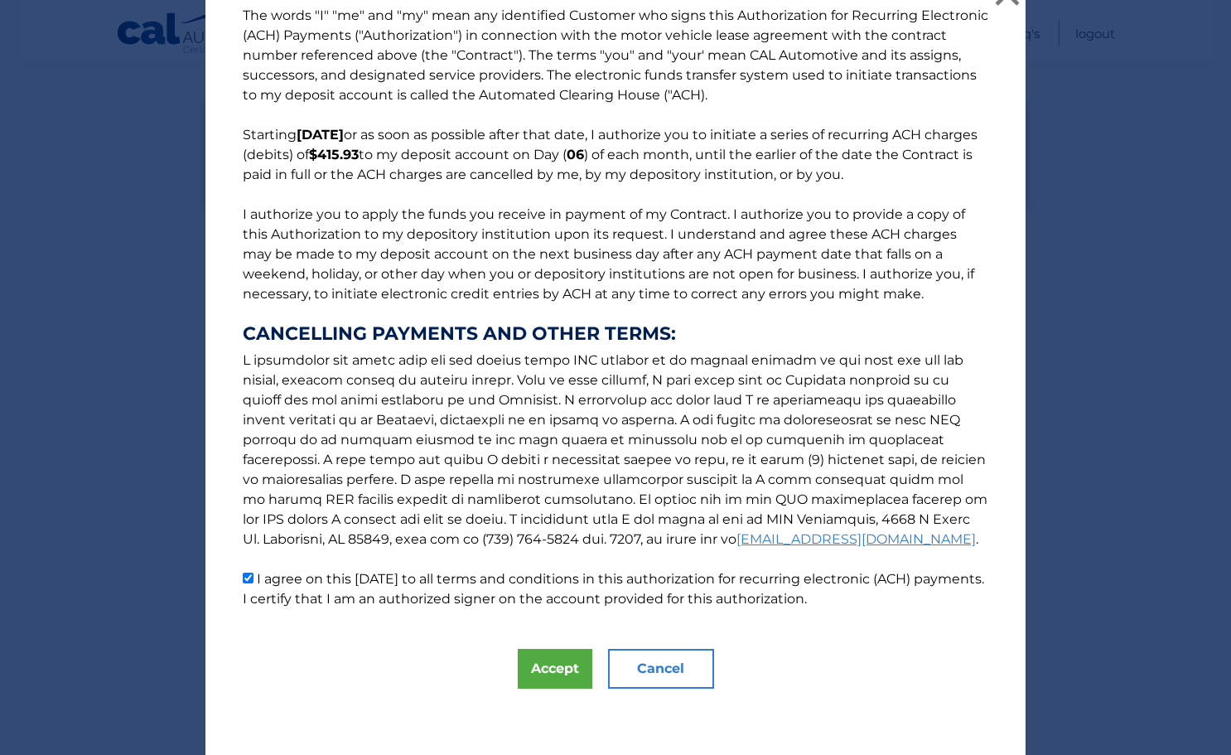
scroll to position [27, 0]
drag, startPoint x: 533, startPoint y: 669, endPoint x: 548, endPoint y: 660, distance: 17.5
click at [533, 669] on button "Accept" at bounding box center [555, 670] width 75 height 40
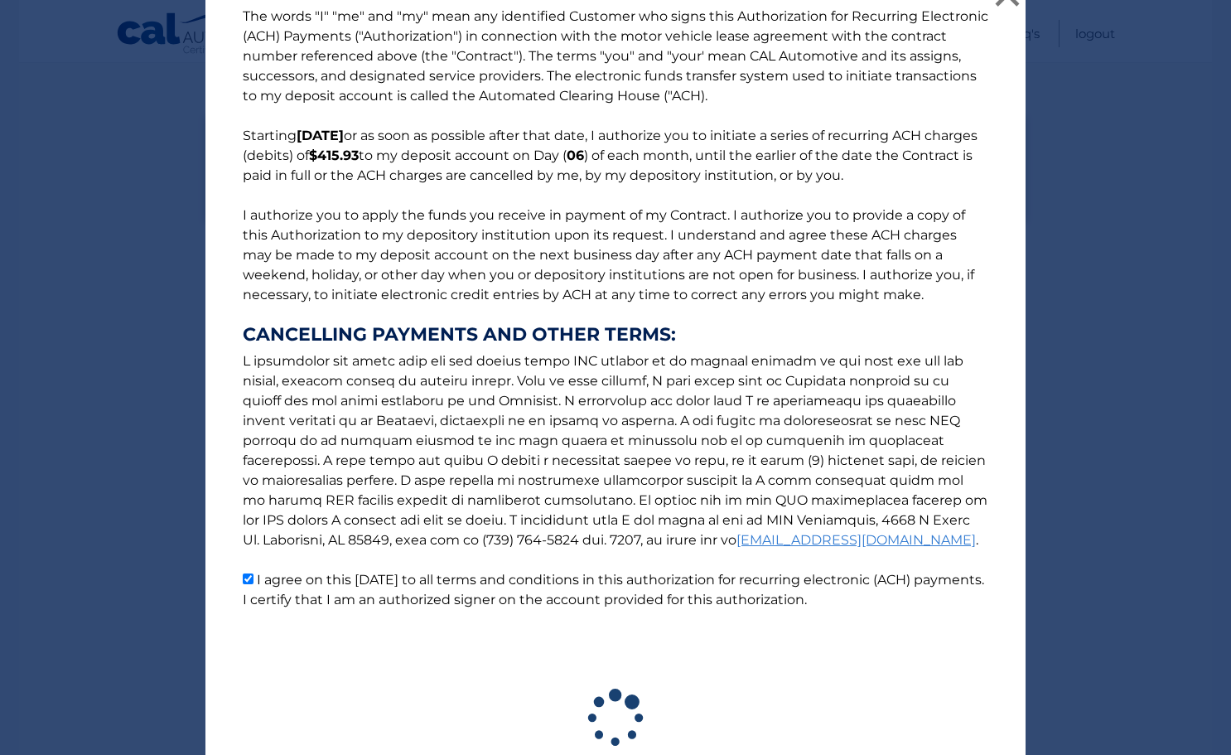
scroll to position [151, 0]
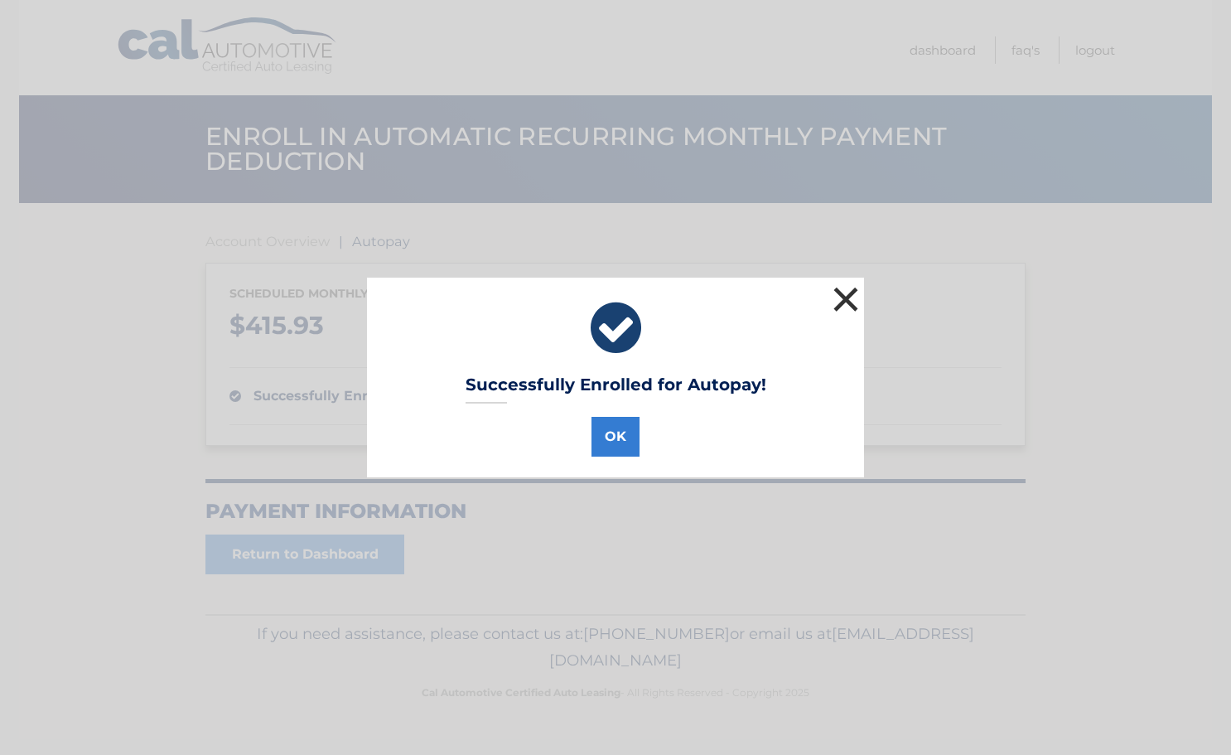
click at [858, 292] on button "×" at bounding box center [845, 299] width 33 height 33
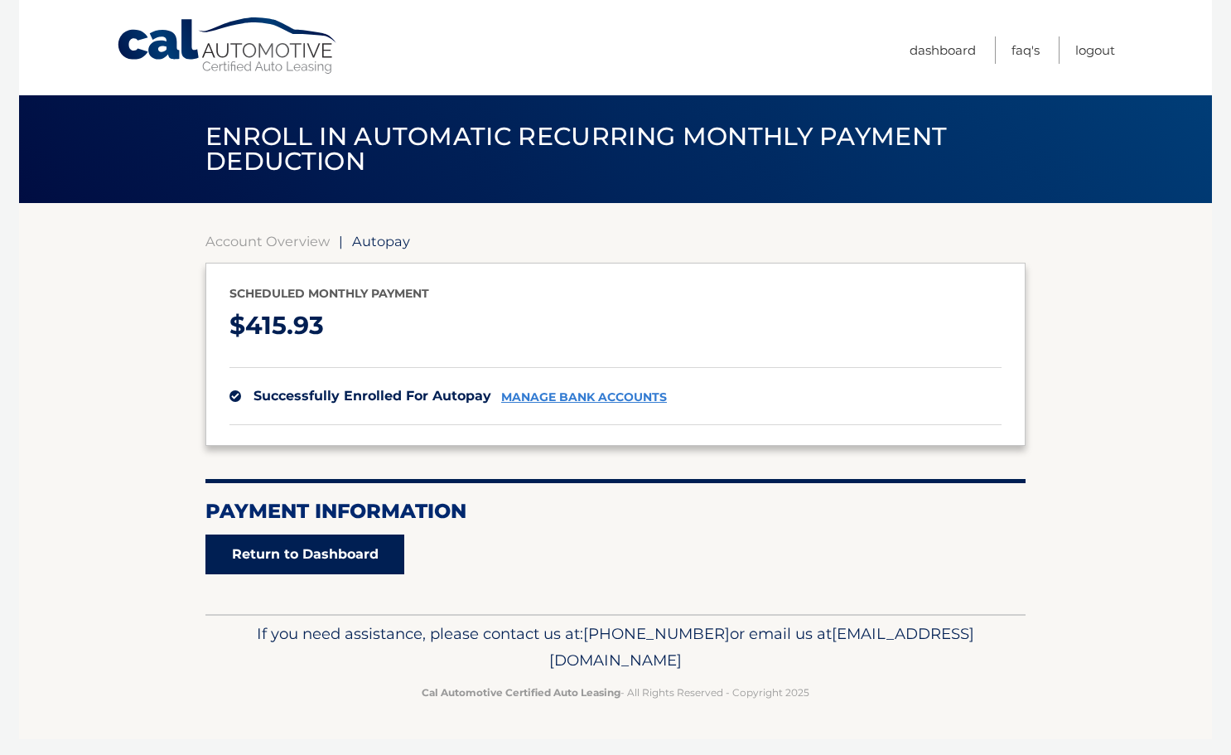
click at [350, 538] on link "Return to Dashboard" at bounding box center [304, 554] width 199 height 40
click at [353, 553] on link "Return to Dashboard" at bounding box center [304, 554] width 199 height 40
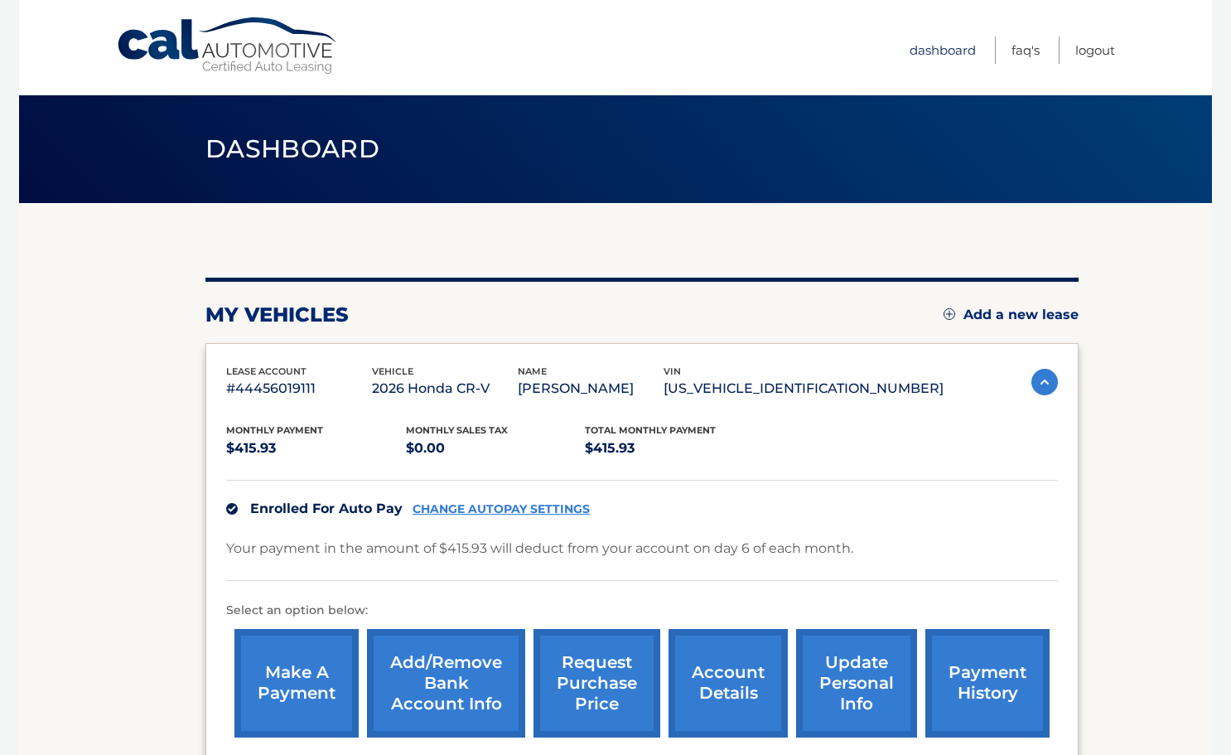
click at [968, 55] on link "Dashboard" at bounding box center [943, 49] width 66 height 27
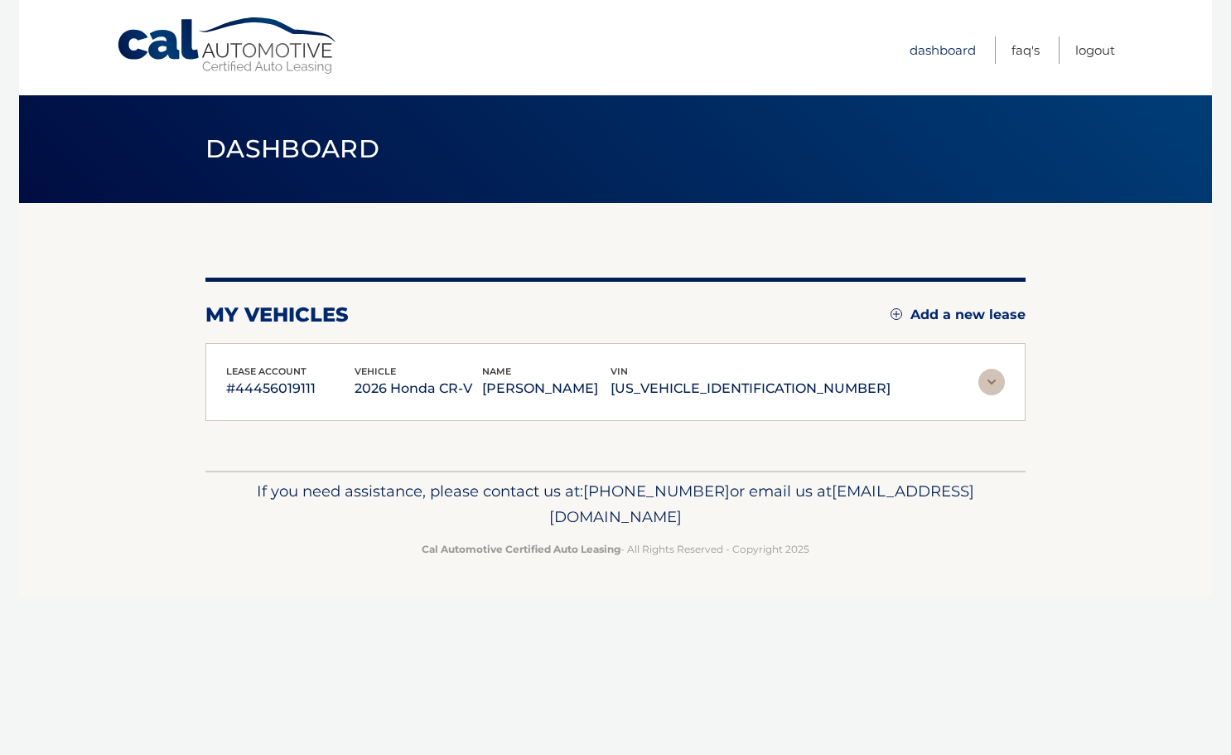
click at [954, 44] on link "Dashboard" at bounding box center [943, 49] width 66 height 27
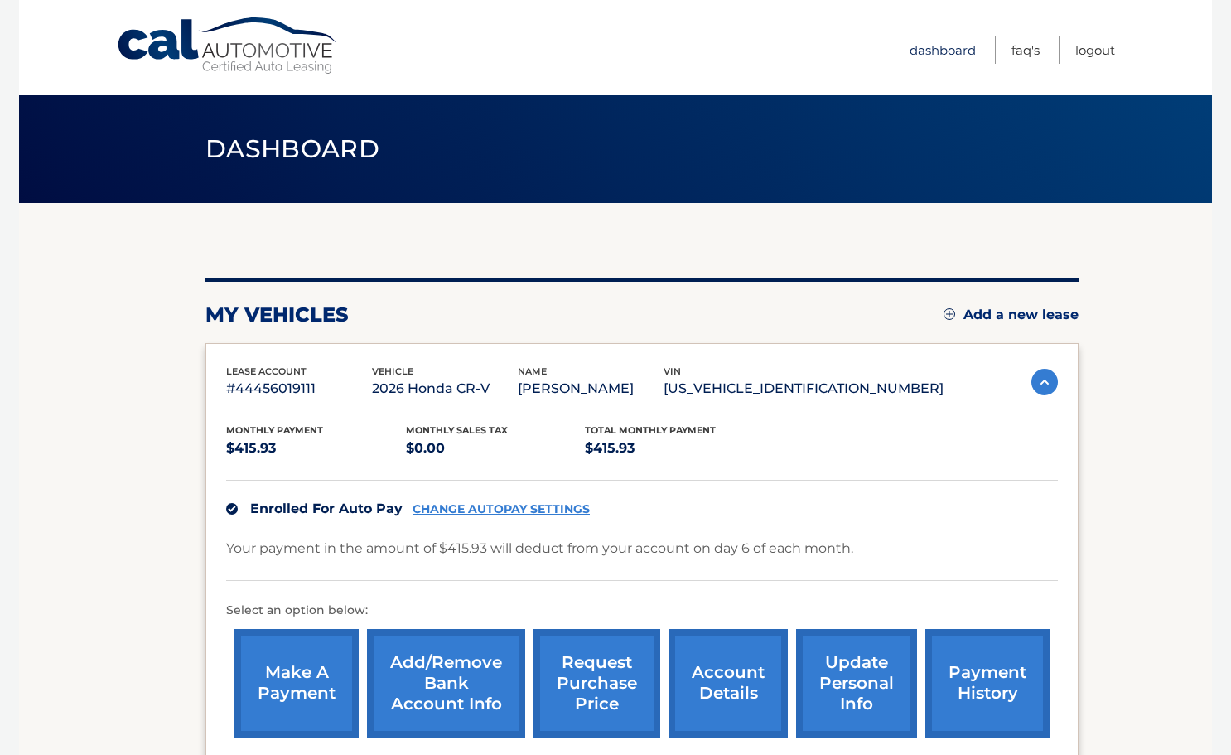
scroll to position [52, 0]
click at [1032, 46] on link "FAQ's" at bounding box center [1026, 49] width 28 height 27
